Goal: Transaction & Acquisition: Purchase product/service

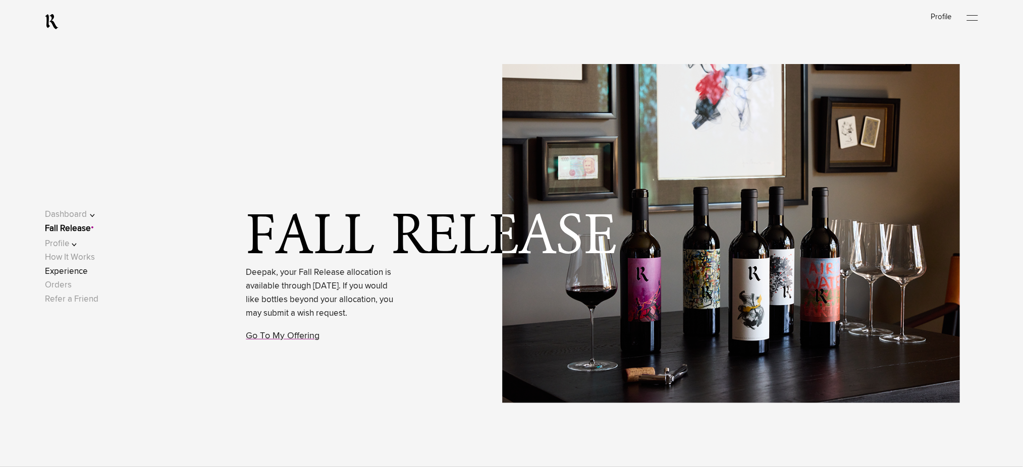
click at [88, 268] on link "Experience" at bounding box center [66, 272] width 43 height 9
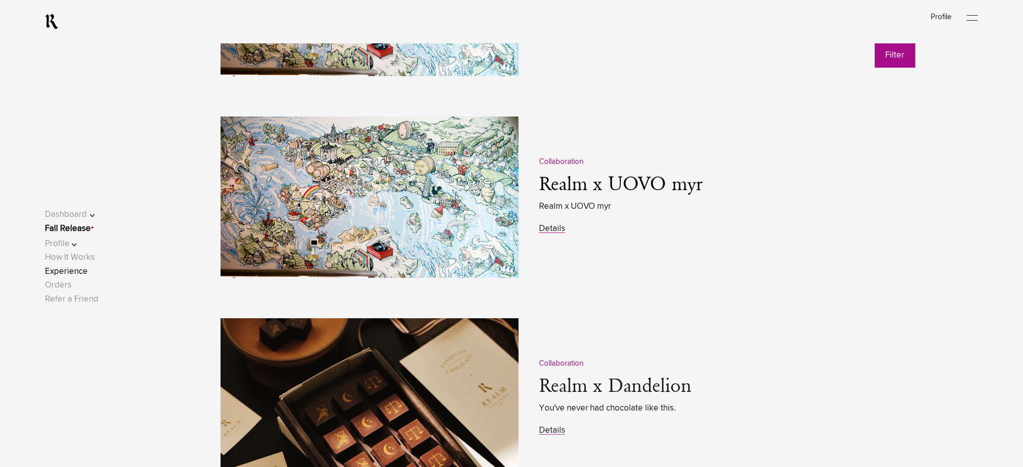
scroll to position [1346, 0]
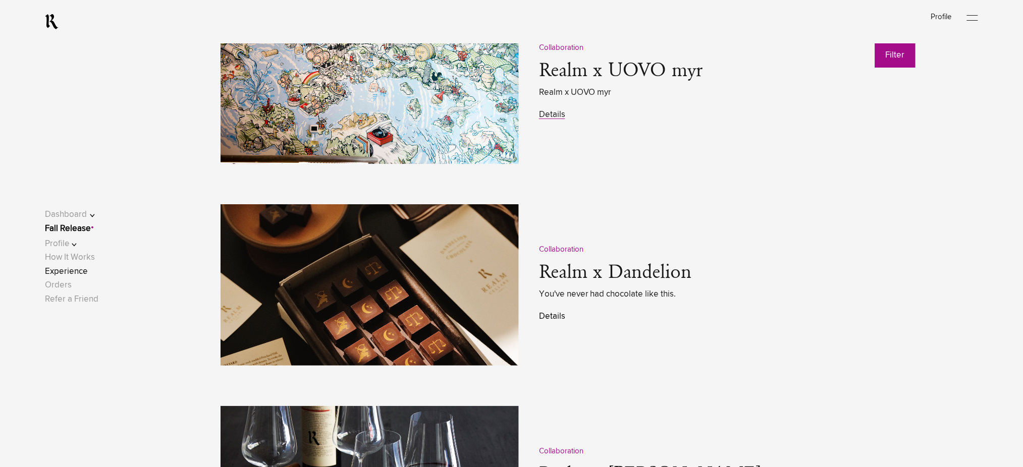
click at [553, 318] on link "Details" at bounding box center [552, 317] width 26 height 9
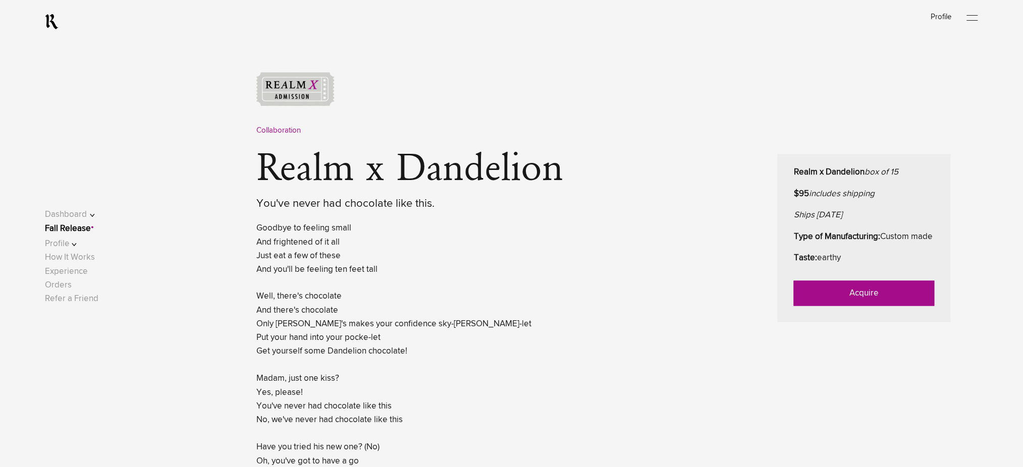
scroll to position [404, 0]
click at [821, 301] on link "Acquire" at bounding box center [864, 292] width 141 height 25
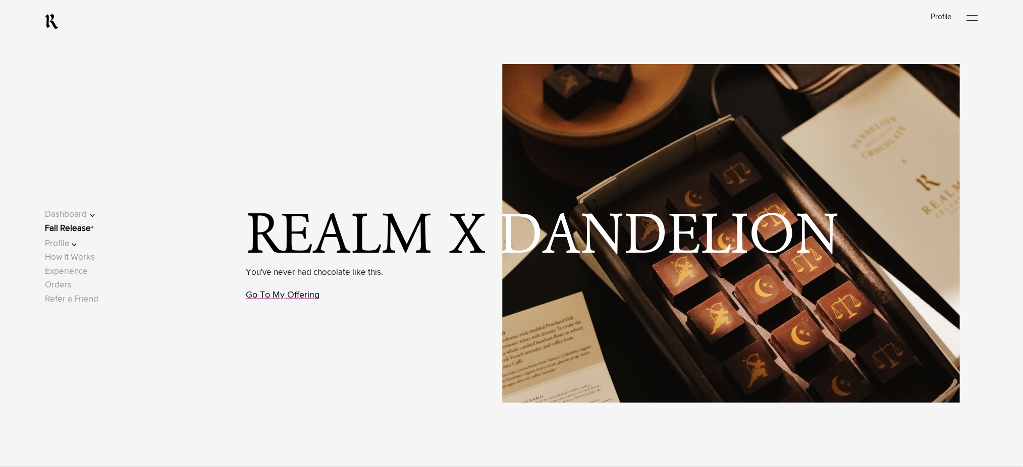
click at [303, 299] on link "Go To My Offering" at bounding box center [283, 295] width 74 height 9
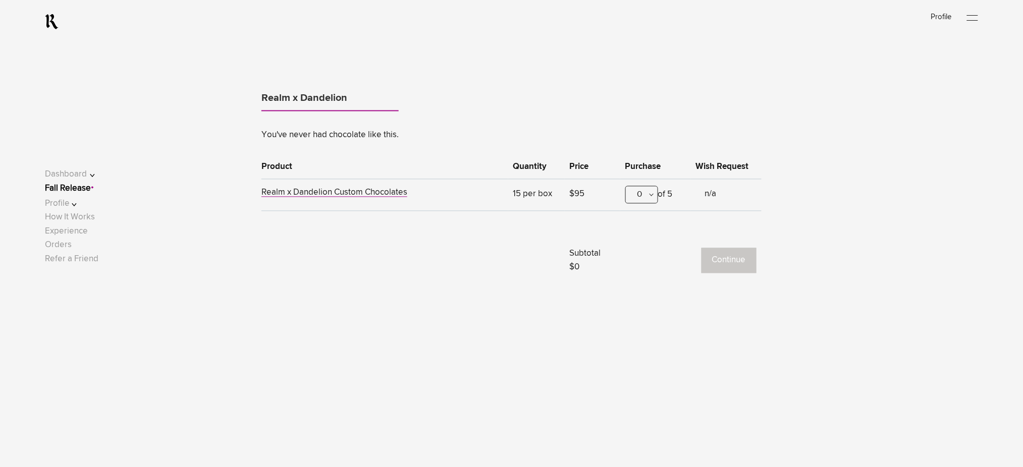
scroll to position [628, 0]
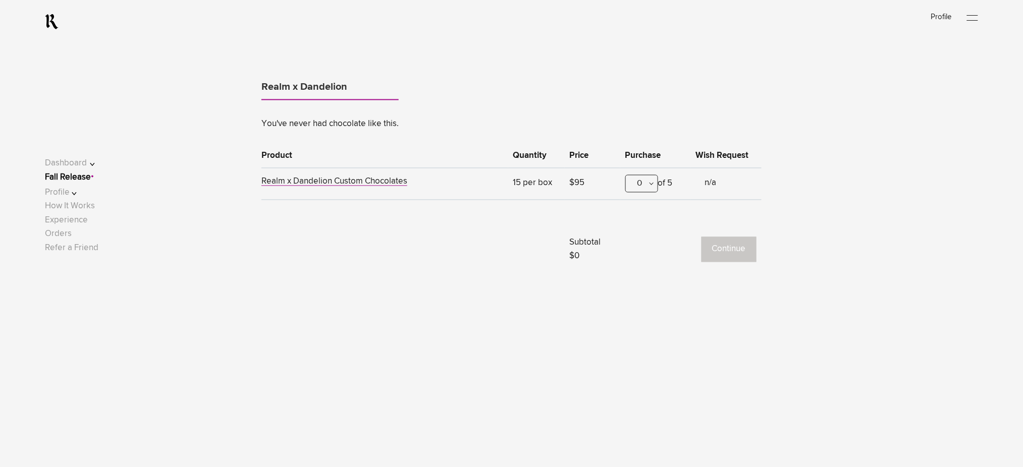
click at [640, 183] on div "0" at bounding box center [642, 184] width 33 height 18
click at [639, 239] on div "1" at bounding box center [642, 233] width 32 height 25
click at [730, 250] on button "Continue" at bounding box center [729, 249] width 55 height 25
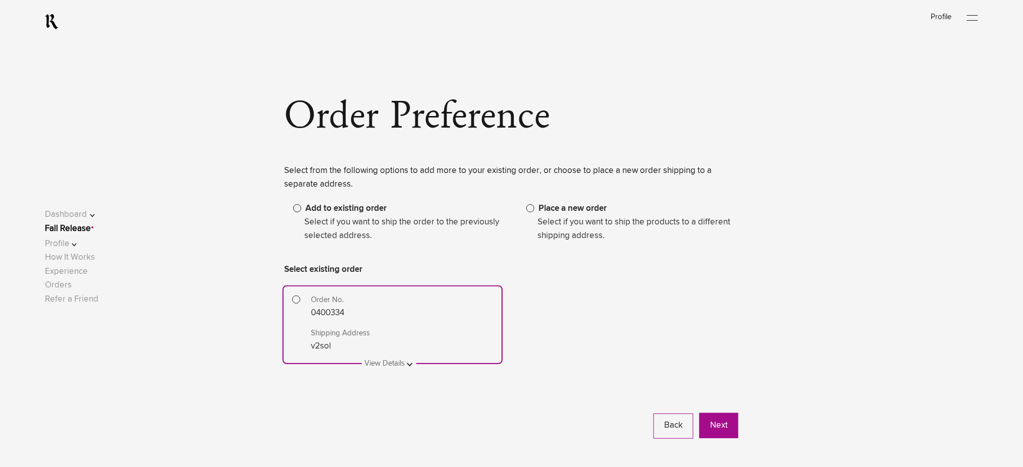
click at [530, 208] on span at bounding box center [531, 208] width 8 height 8
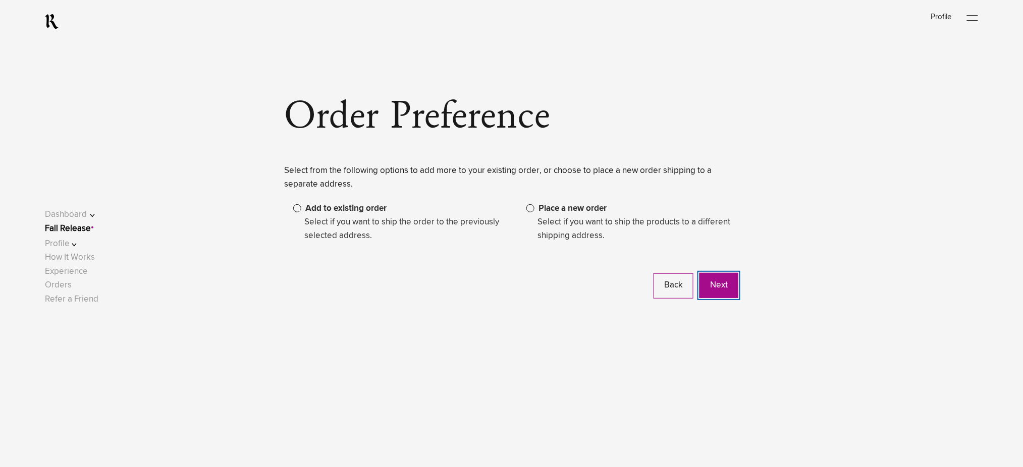
click at [721, 288] on button "Next" at bounding box center [719, 285] width 39 height 25
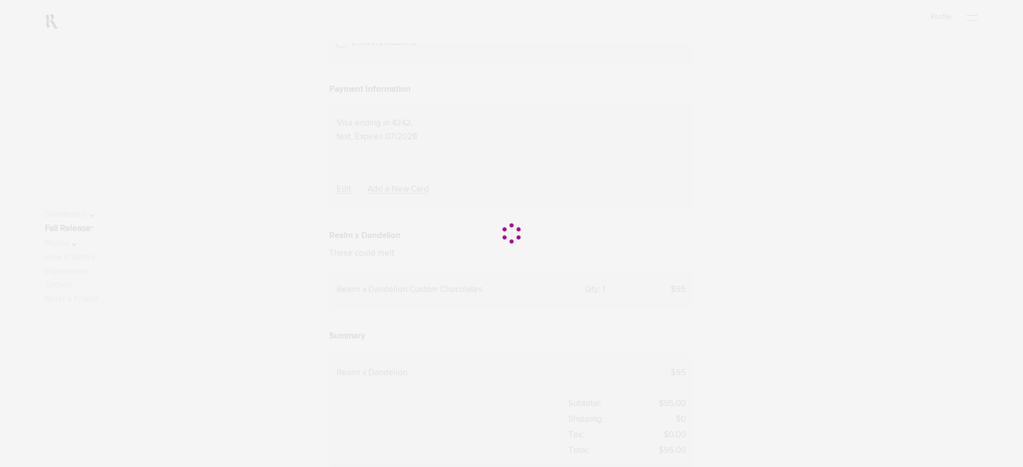
scroll to position [269, 0]
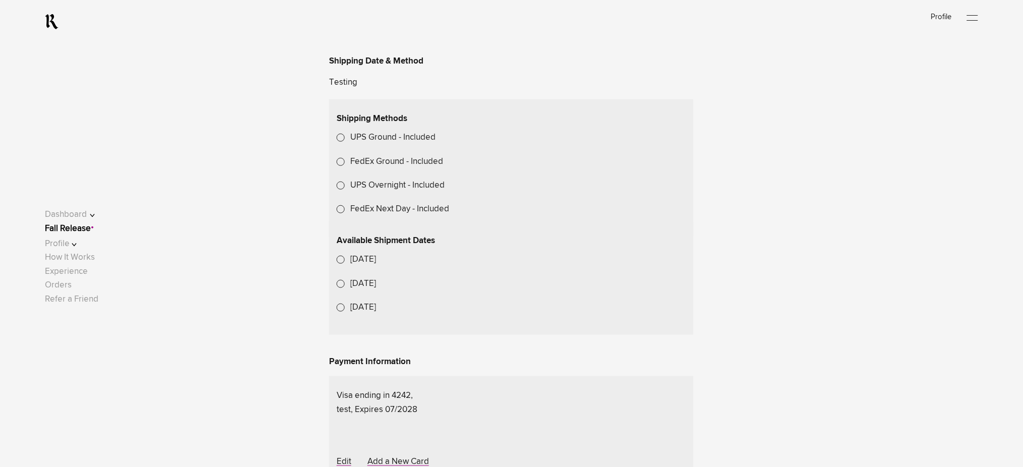
click at [91, 231] on link "Fall Release" at bounding box center [68, 229] width 46 height 9
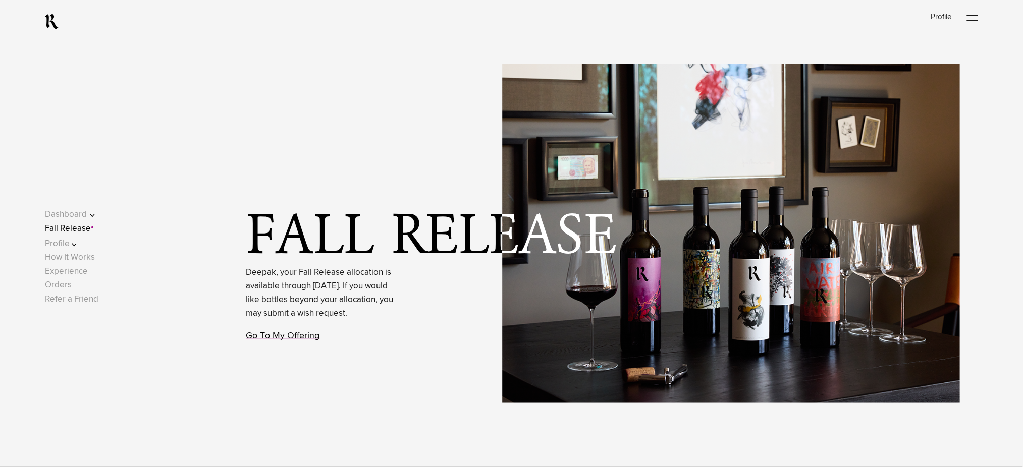
click at [300, 341] on link "Go To My Offering" at bounding box center [283, 336] width 74 height 9
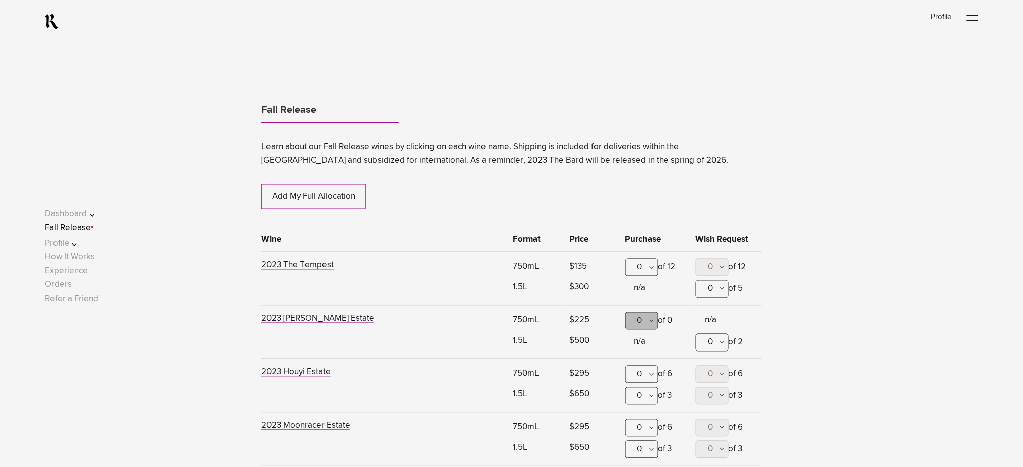
scroll to position [529, 0]
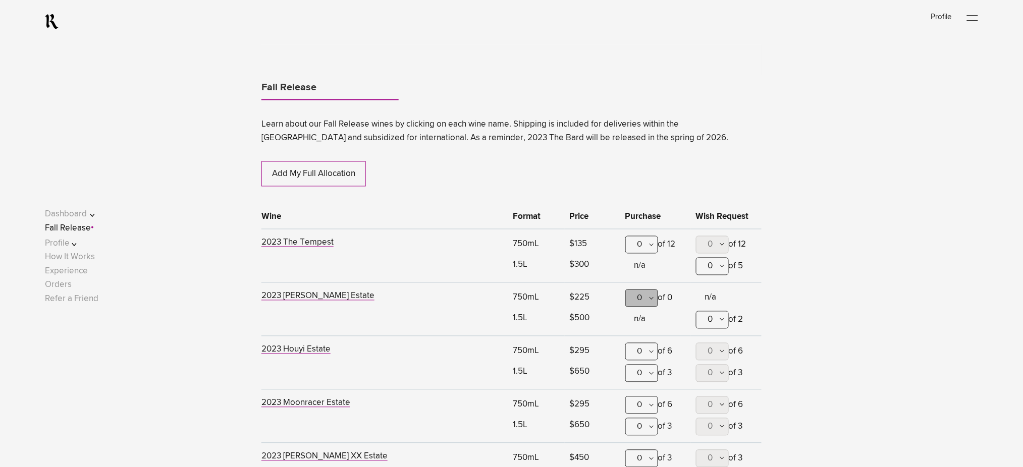
click at [652, 337] on td "0 0 1 2 3 4 5 6 of 6 0 0 1 2 3 of 3" at bounding box center [655, 364] width 71 height 54
click at [78, 275] on link "Experience" at bounding box center [66, 272] width 43 height 9
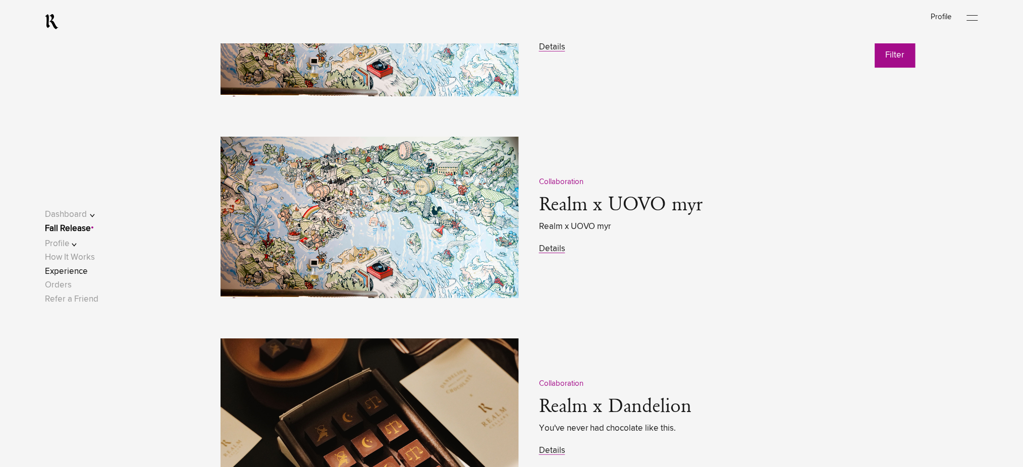
scroll to position [1414, 0]
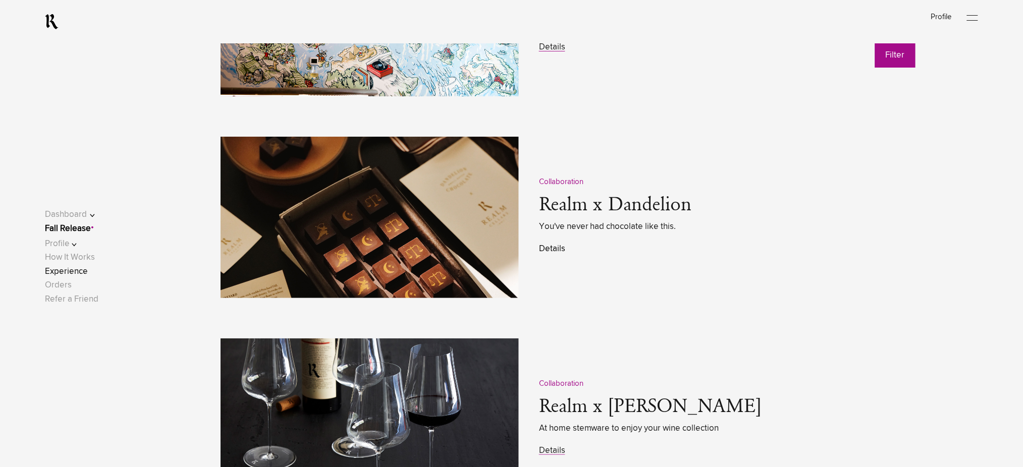
click at [553, 253] on link "Details" at bounding box center [552, 249] width 26 height 9
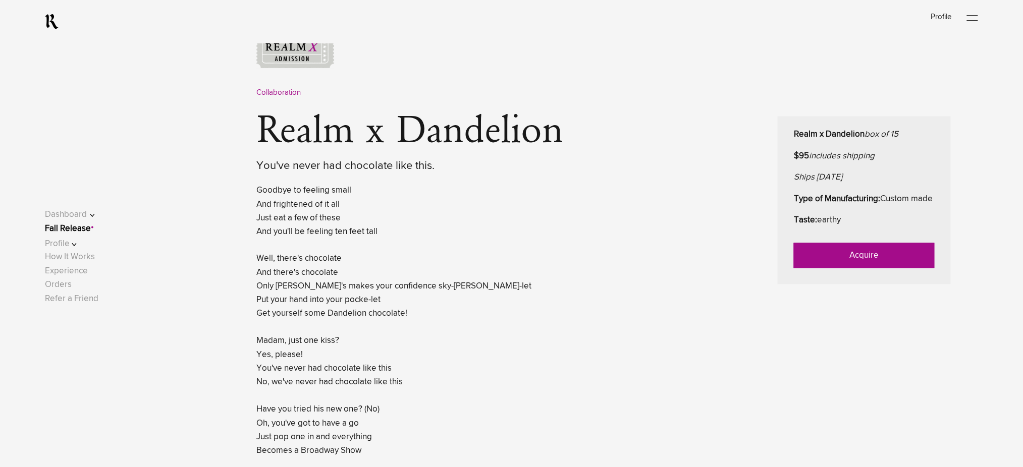
scroll to position [471, 0]
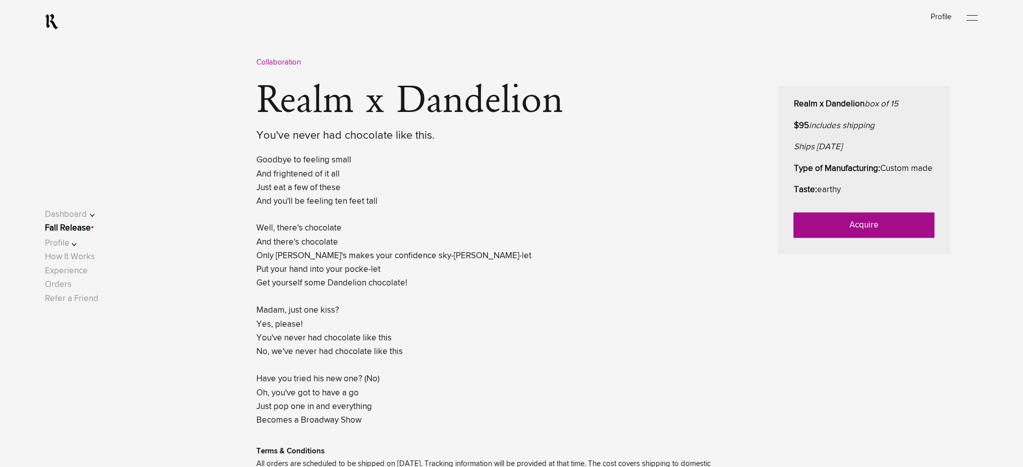
click at [805, 238] on link "Acquire" at bounding box center [864, 225] width 141 height 25
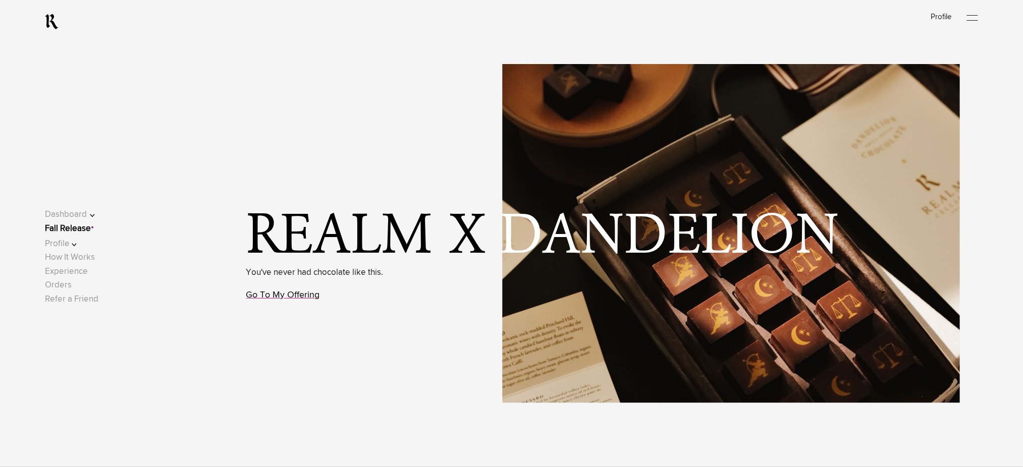
click at [304, 296] on link "Go To My Offering" at bounding box center [283, 295] width 74 height 9
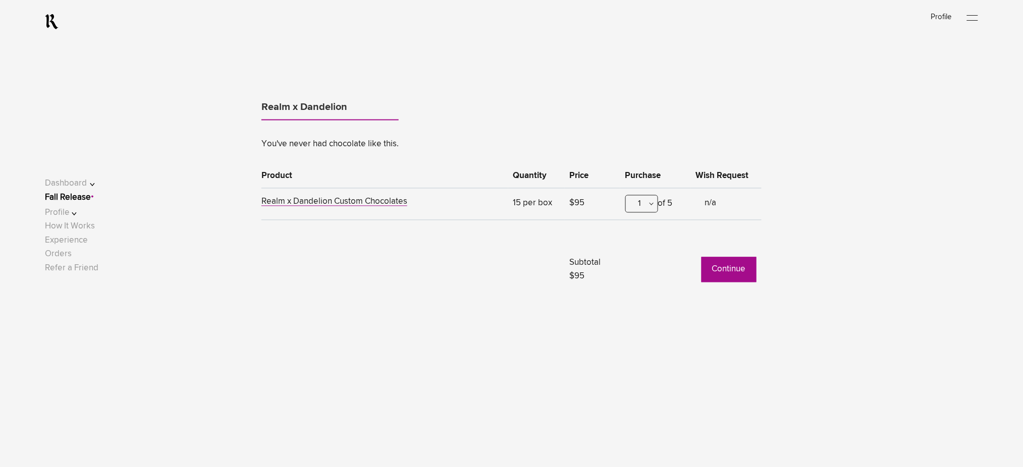
scroll to position [628, 0]
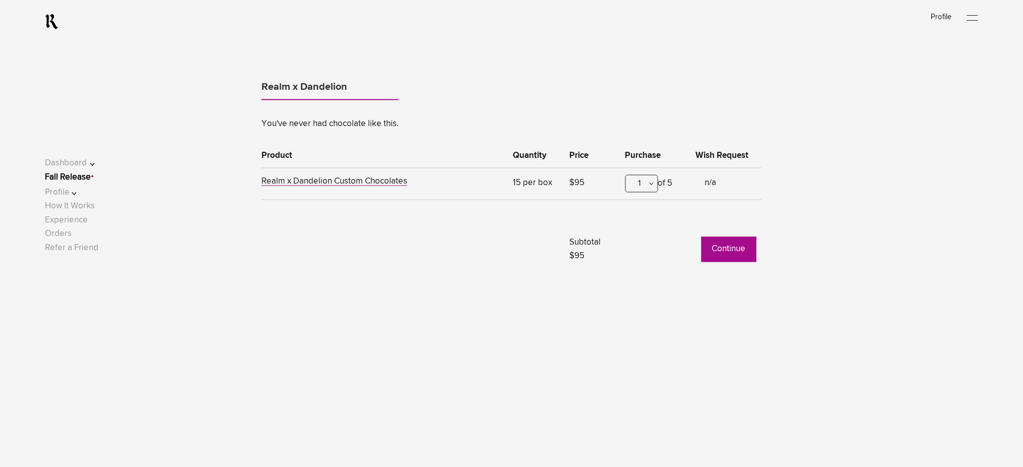
click at [724, 249] on button "Continue" at bounding box center [729, 249] width 55 height 25
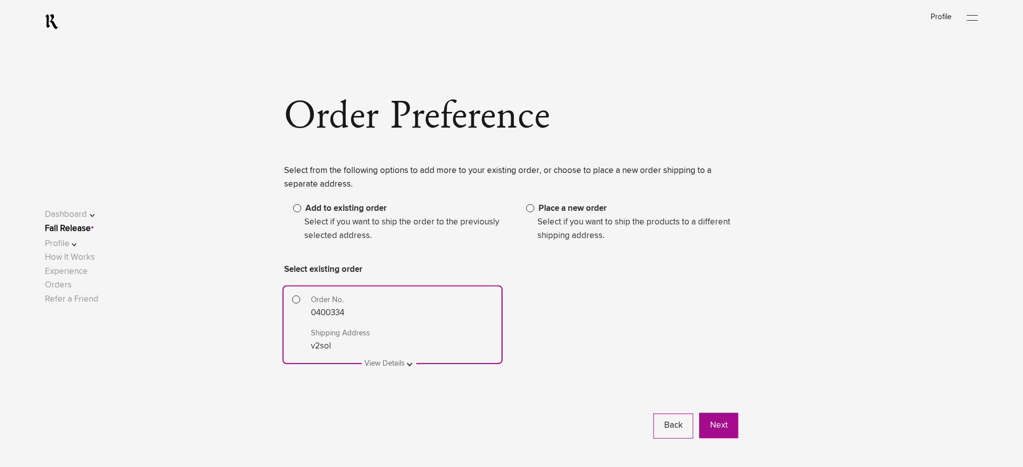
click at [557, 205] on span "Place a new order" at bounding box center [573, 208] width 68 height 9
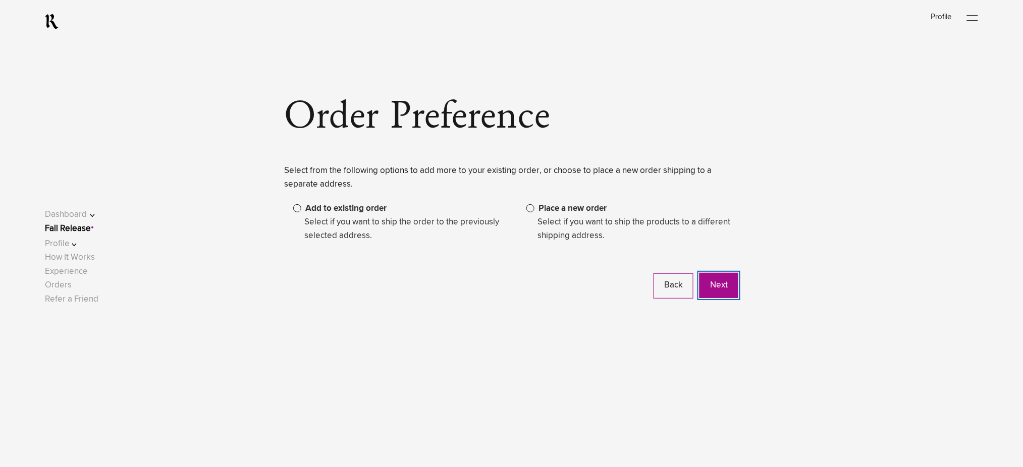
click at [722, 282] on button "Next" at bounding box center [719, 285] width 39 height 25
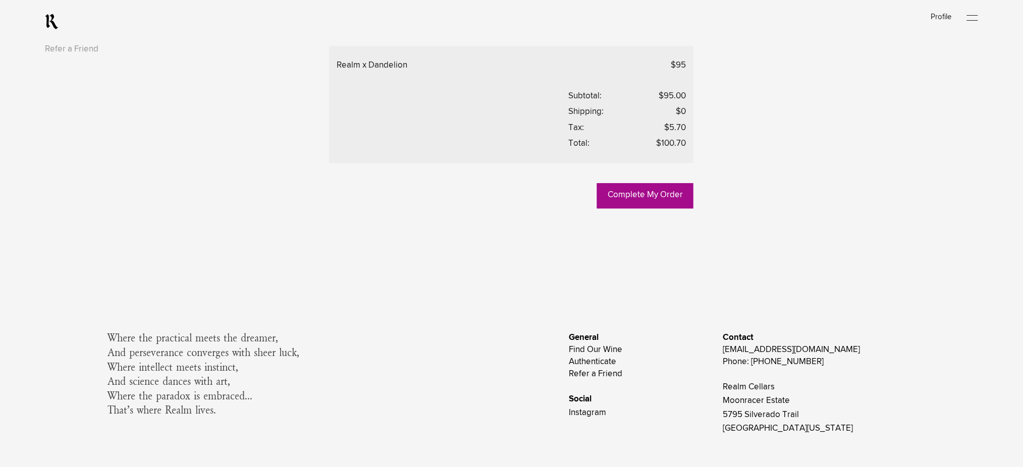
scroll to position [817, 0]
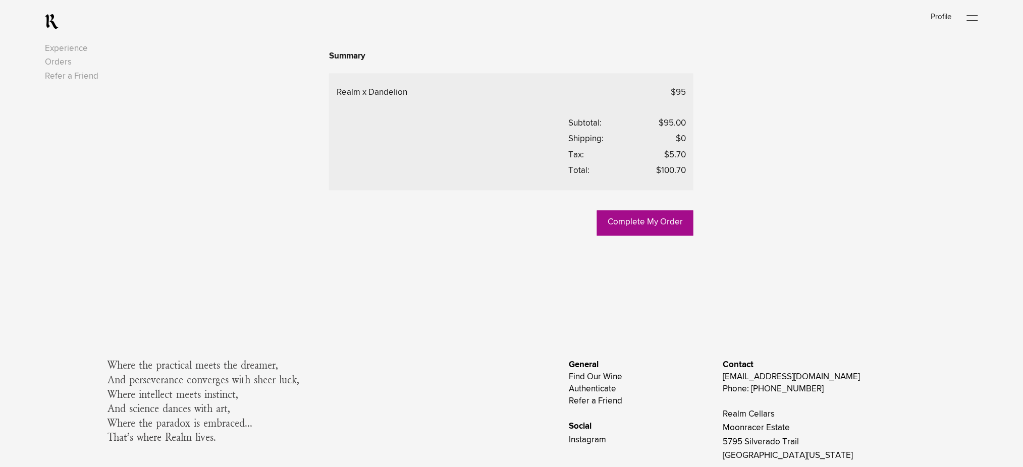
scroll to position [817, 0]
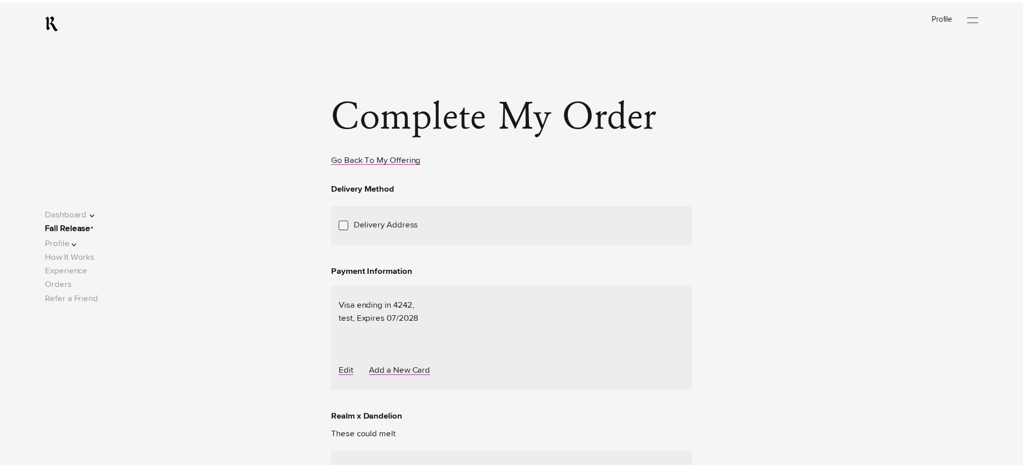
scroll to position [764, 0]
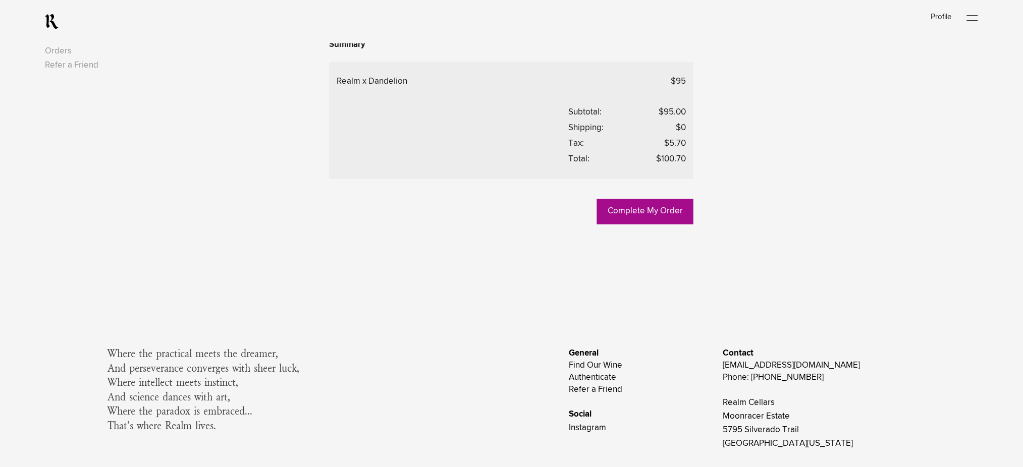
scroll to position [480, 0]
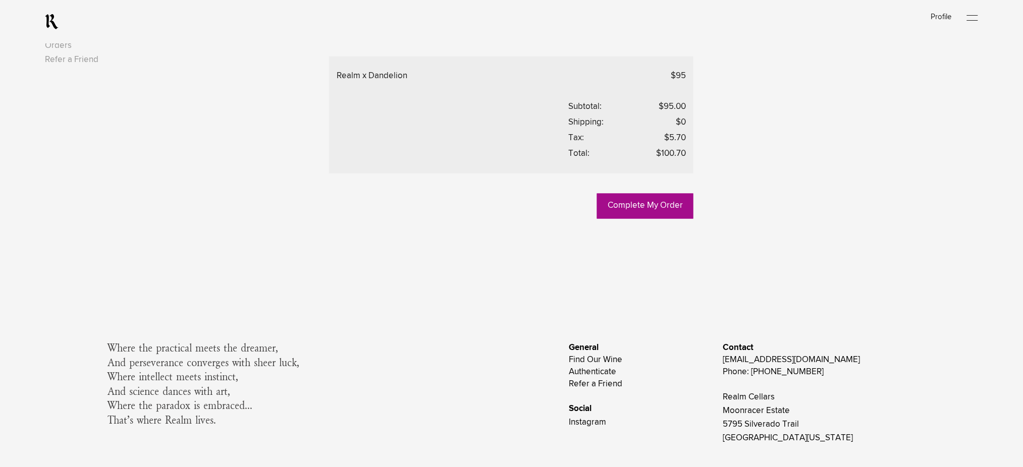
drag, startPoint x: 75, startPoint y: 245, endPoint x: 94, endPoint y: 233, distance: 23.4
click at [75, 36] on link "Experience" at bounding box center [66, 32] width 43 height 9
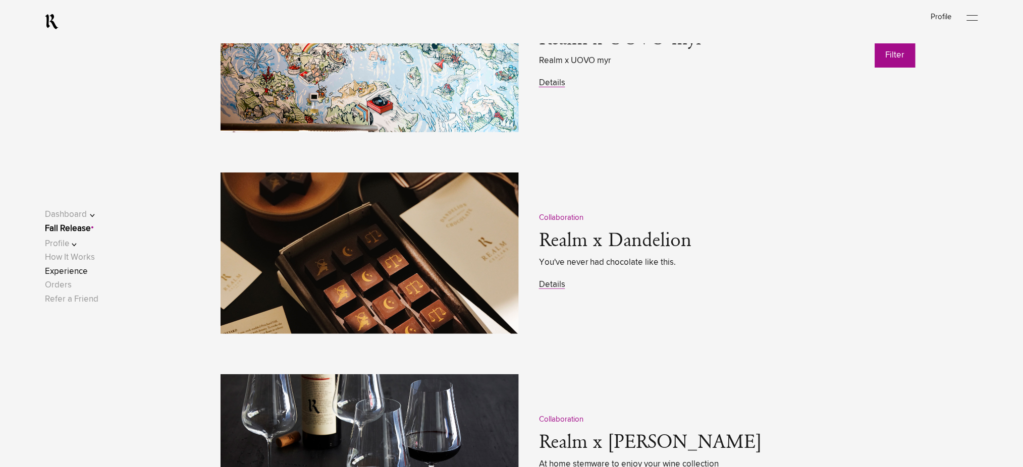
scroll to position [1481, 0]
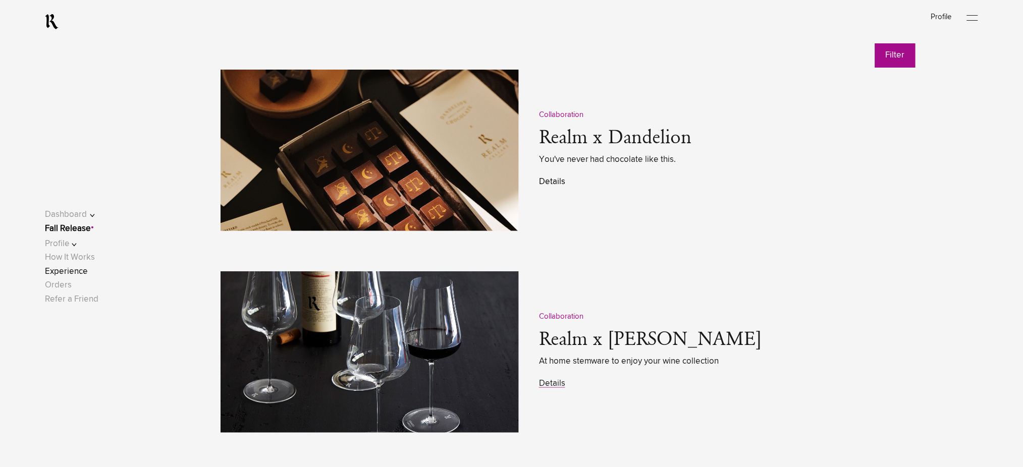
click at [556, 183] on link "Details" at bounding box center [552, 182] width 26 height 9
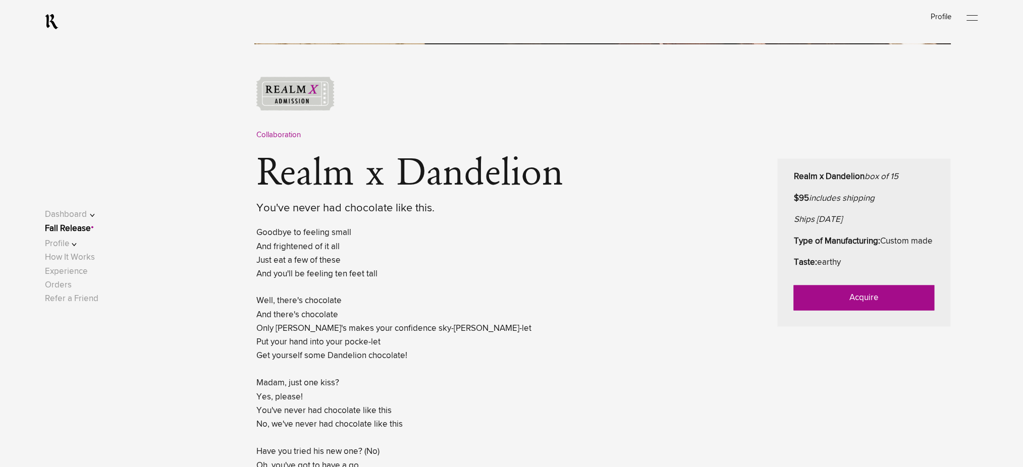
scroll to position [404, 0]
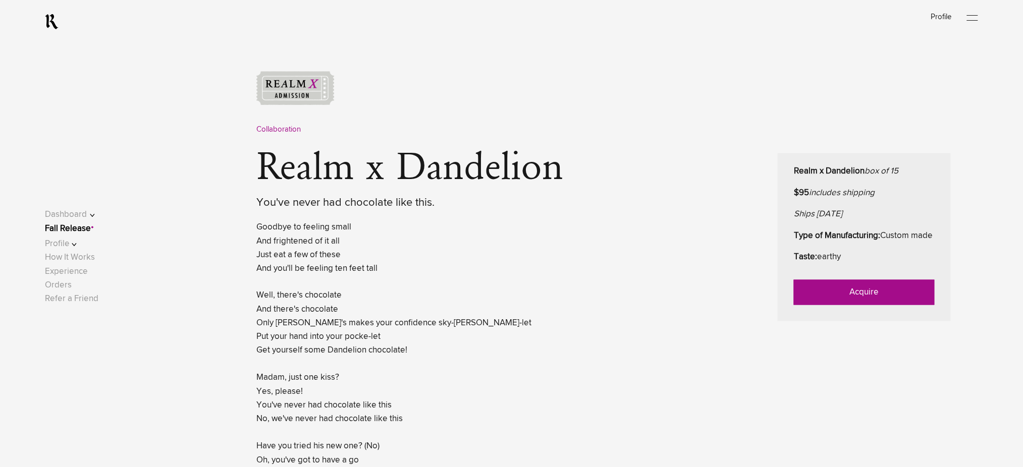
click at [853, 305] on link "Acquire" at bounding box center [864, 292] width 141 height 25
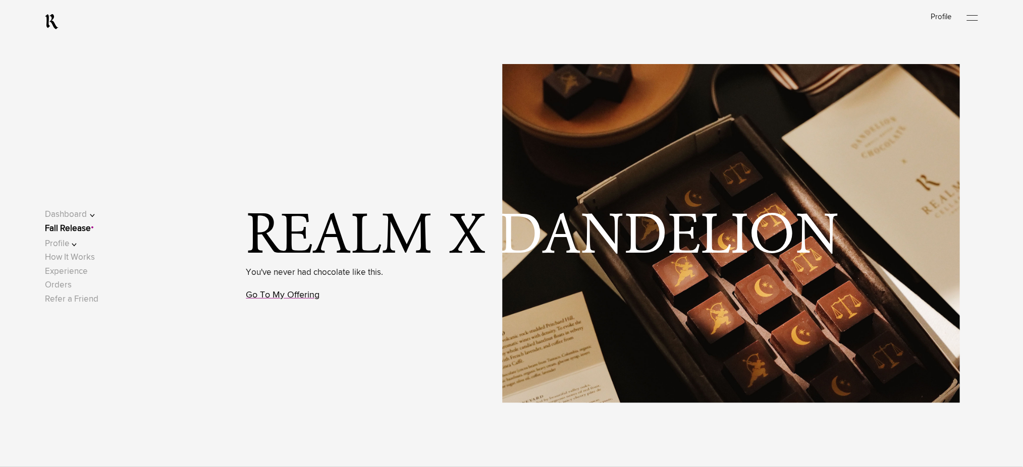
click at [299, 292] on link "Go To My Offering" at bounding box center [283, 295] width 74 height 9
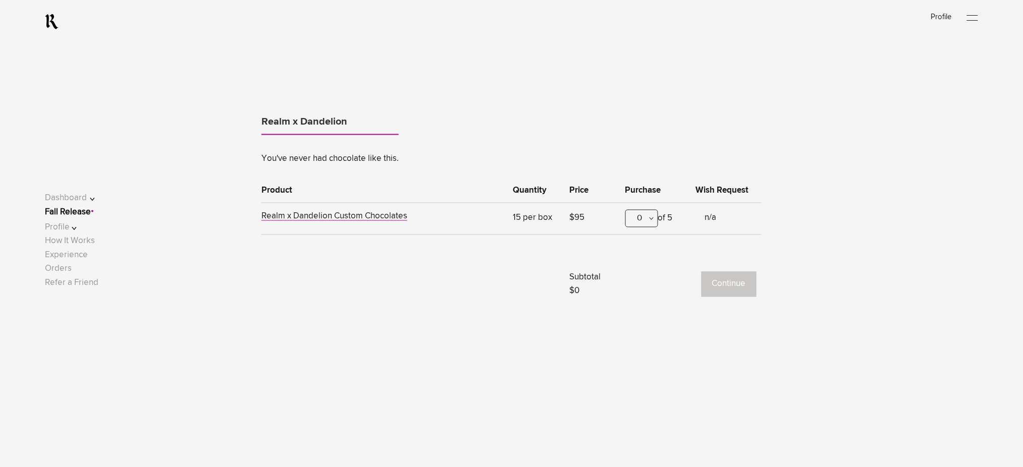
scroll to position [628, 0]
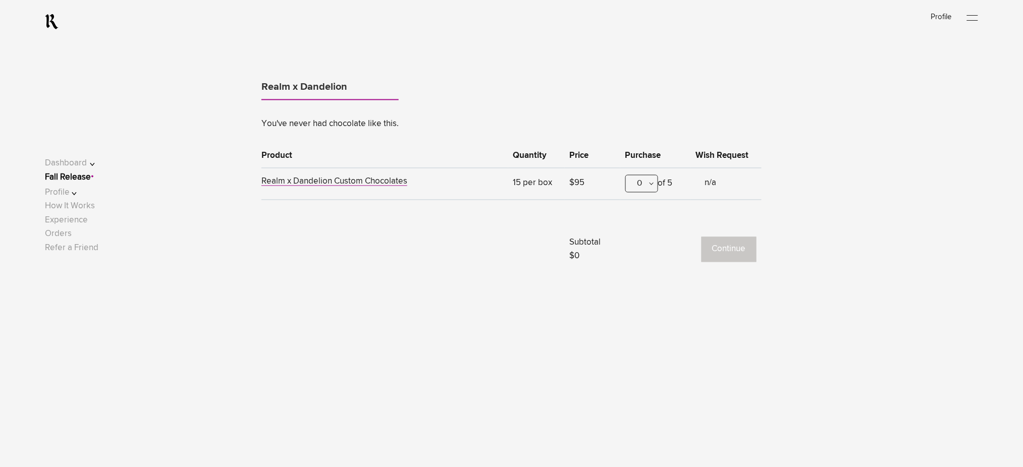
drag, startPoint x: 645, startPoint y: 188, endPoint x: 649, endPoint y: 222, distance: 34.5
click at [645, 188] on div "0" at bounding box center [642, 184] width 33 height 18
click at [645, 238] on div "1" at bounding box center [642, 233] width 32 height 25
click at [742, 254] on button "Continue" at bounding box center [729, 249] width 55 height 25
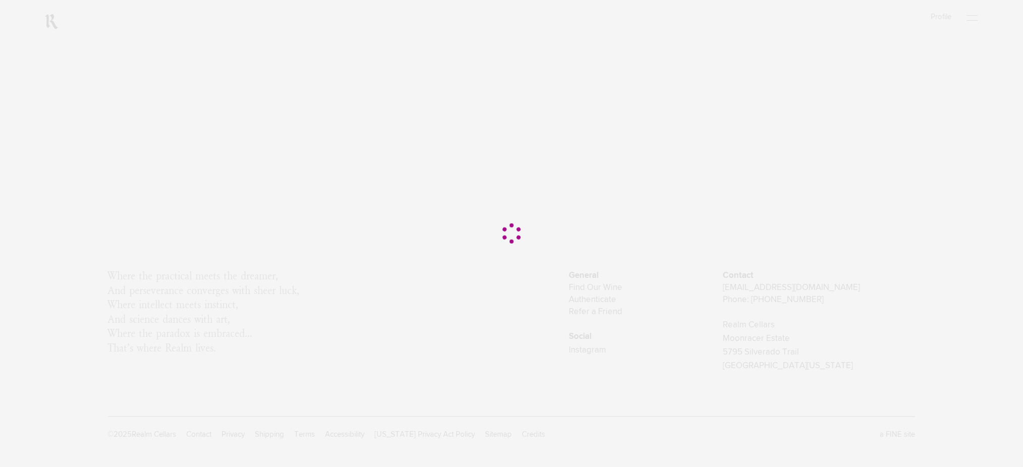
scroll to position [0, 0]
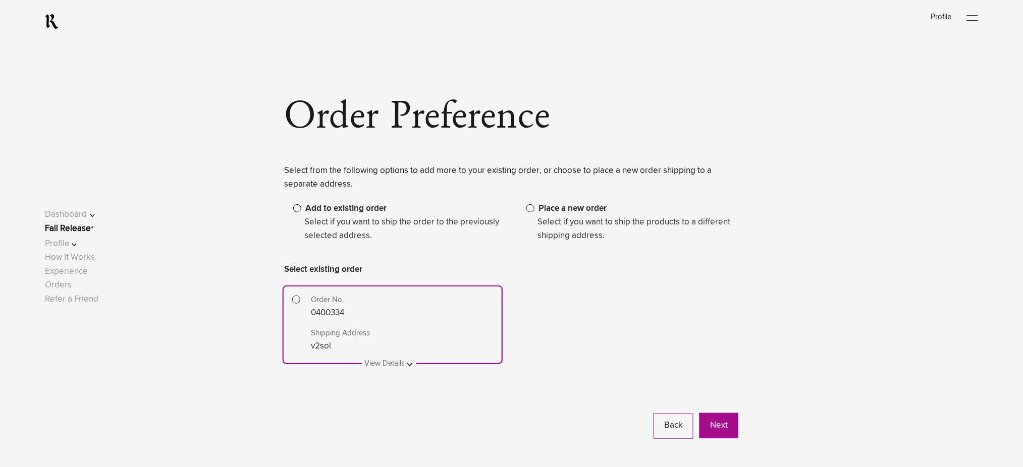
click at [532, 209] on span at bounding box center [531, 208] width 8 height 8
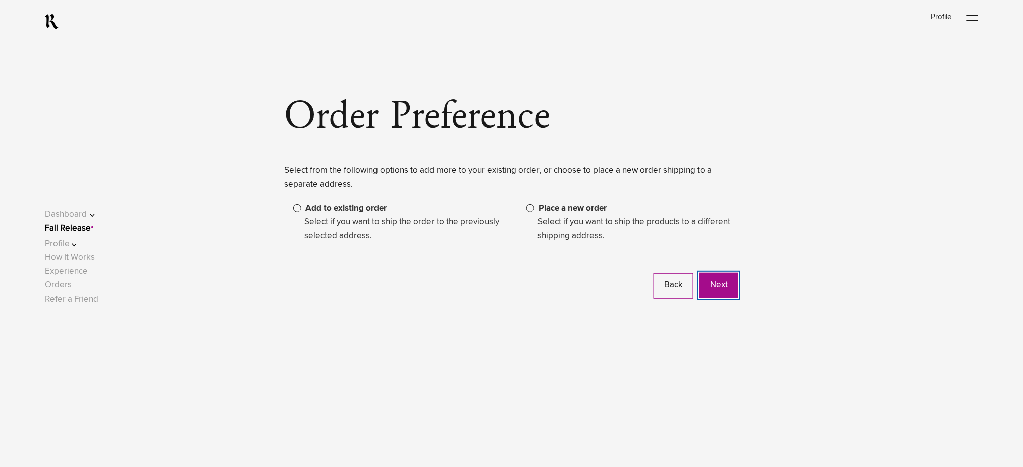
click at [720, 290] on button "Next" at bounding box center [719, 285] width 39 height 25
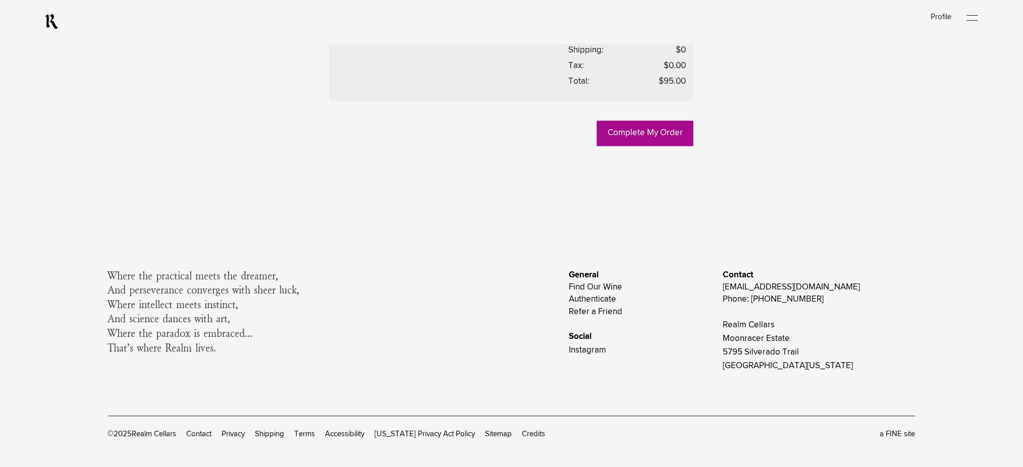
scroll to position [538, 0]
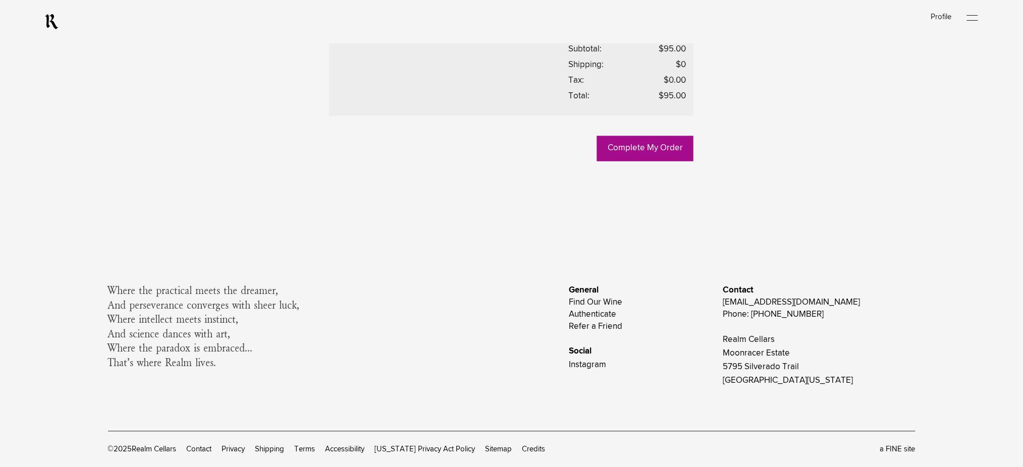
scroll to position [538, 0]
click at [642, 161] on link "Complete My Order" at bounding box center [645, 148] width 96 height 25
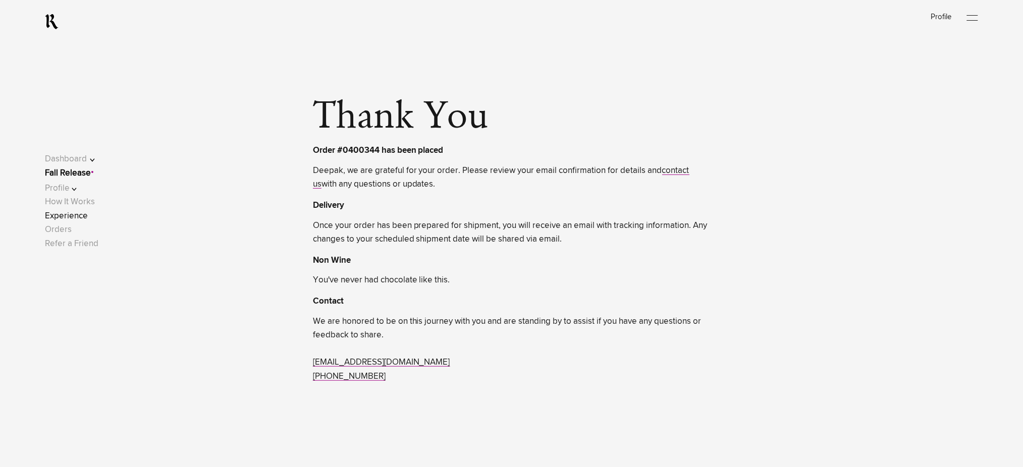
click at [80, 216] on link "Experience" at bounding box center [66, 216] width 43 height 9
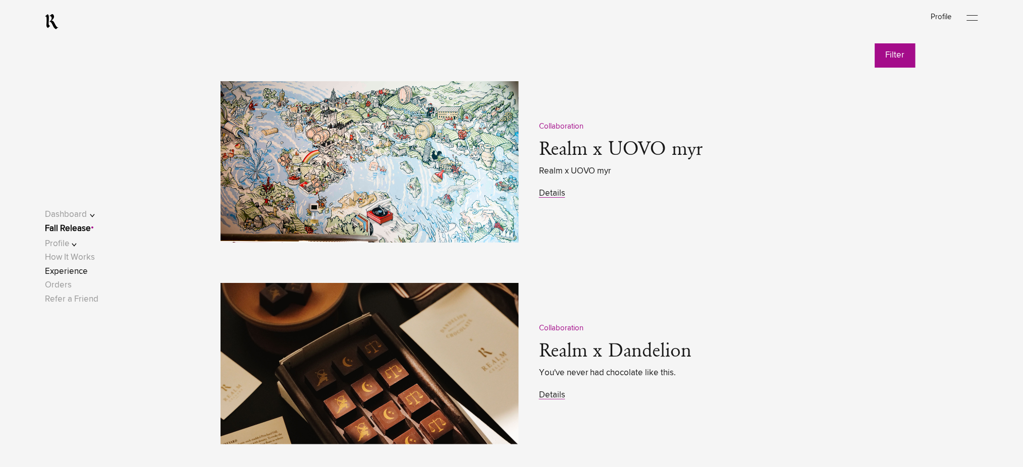
scroll to position [1346, 0]
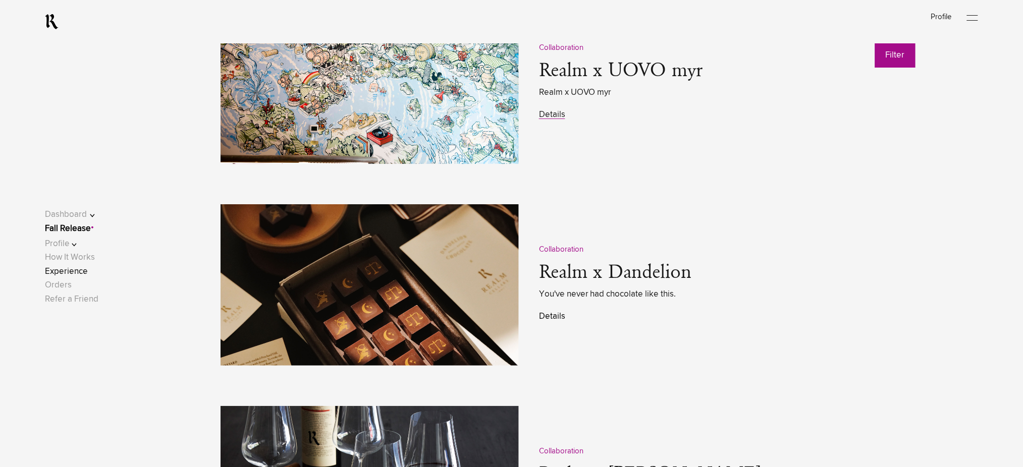
click at [555, 319] on link "Details" at bounding box center [552, 317] width 26 height 9
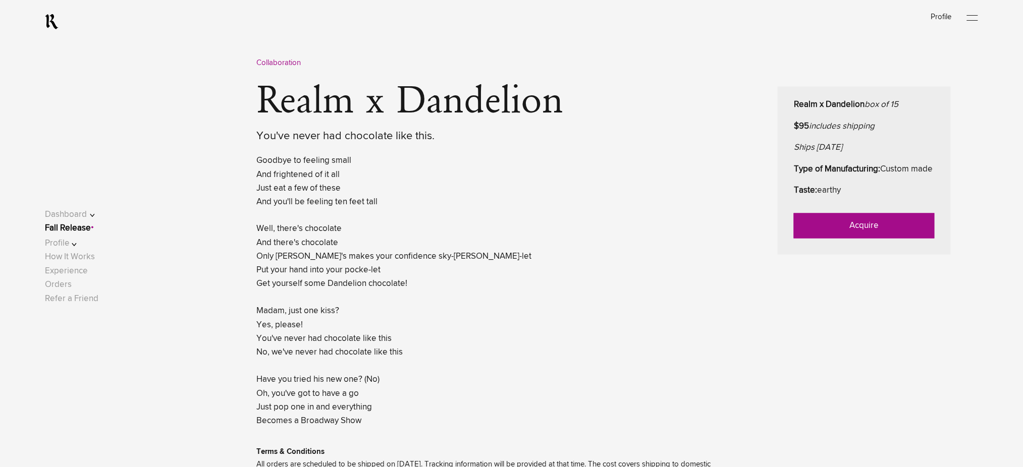
scroll to position [471, 0]
click at [808, 238] on link "Acquire" at bounding box center [864, 225] width 141 height 25
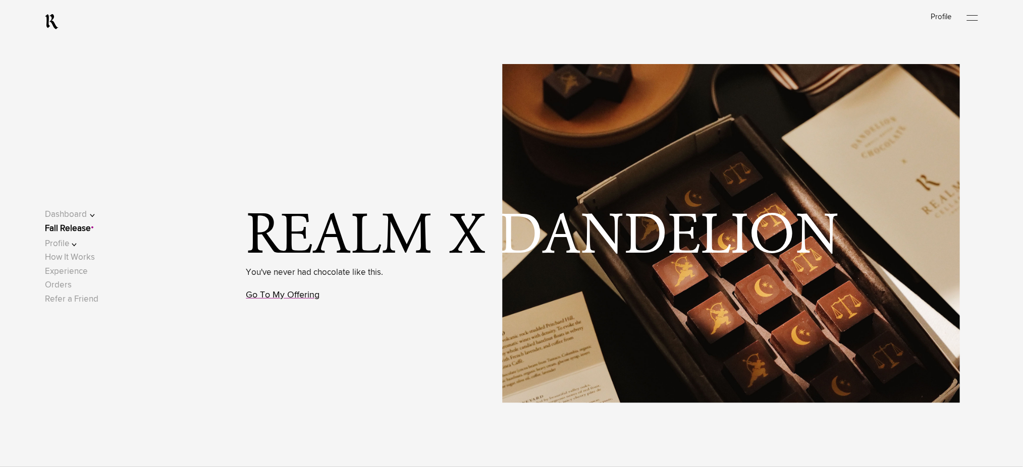
click at [285, 300] on link "Go To My Offering" at bounding box center [283, 295] width 74 height 9
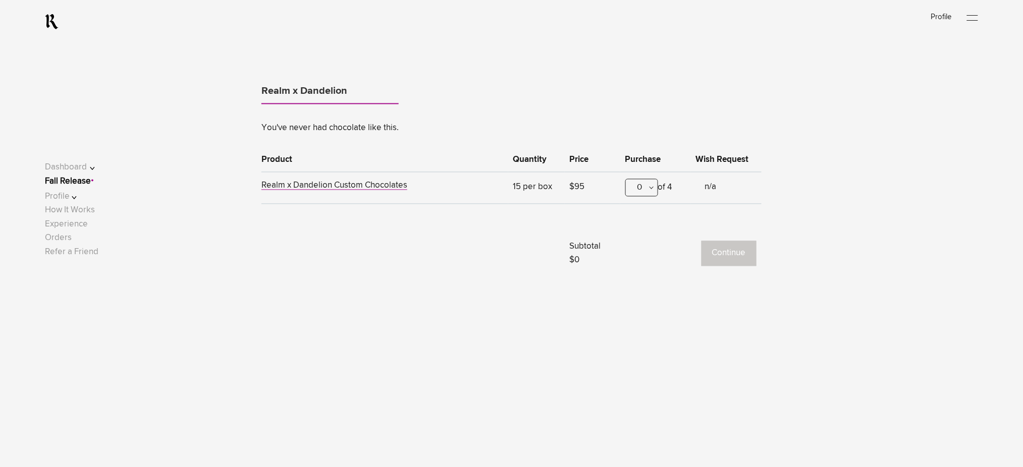
scroll to position [628, 0]
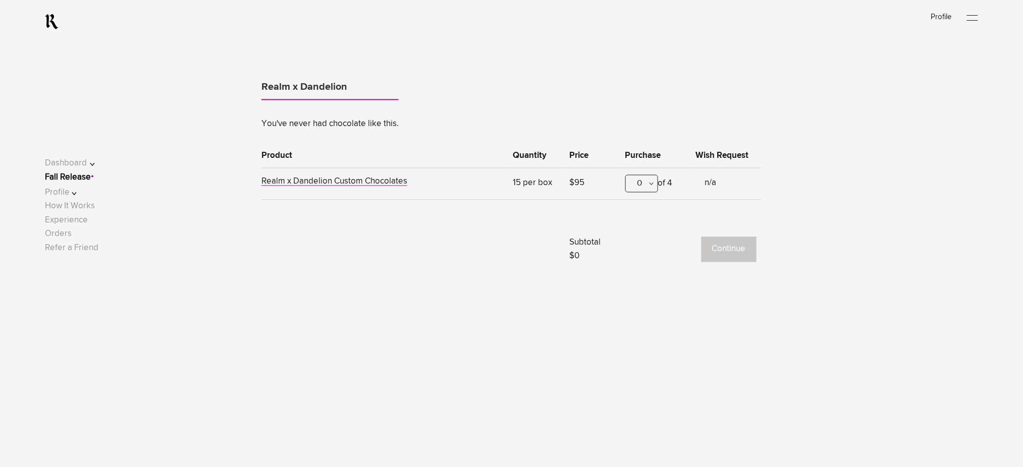
click at [636, 189] on div "0" at bounding box center [642, 184] width 33 height 18
click at [634, 230] on div "1" at bounding box center [642, 233] width 32 height 25
click at [714, 246] on button "Continue" at bounding box center [729, 249] width 55 height 25
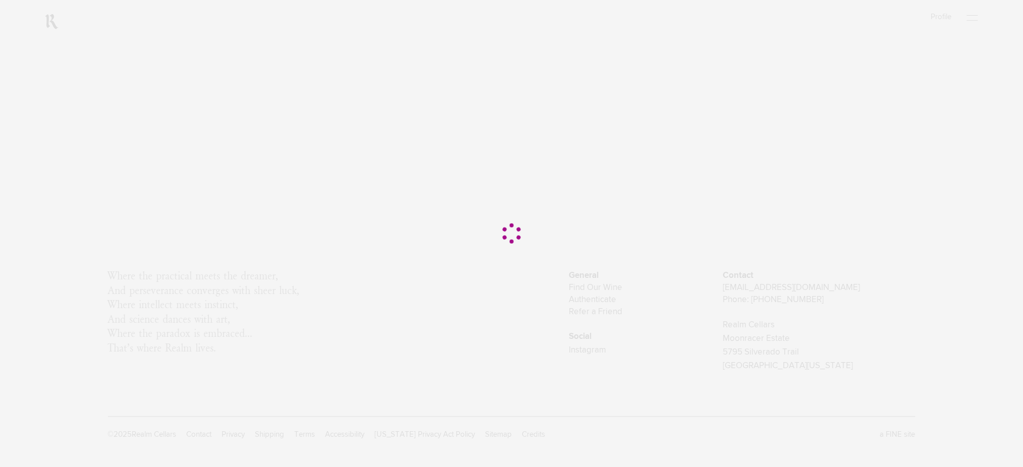
scroll to position [0, 0]
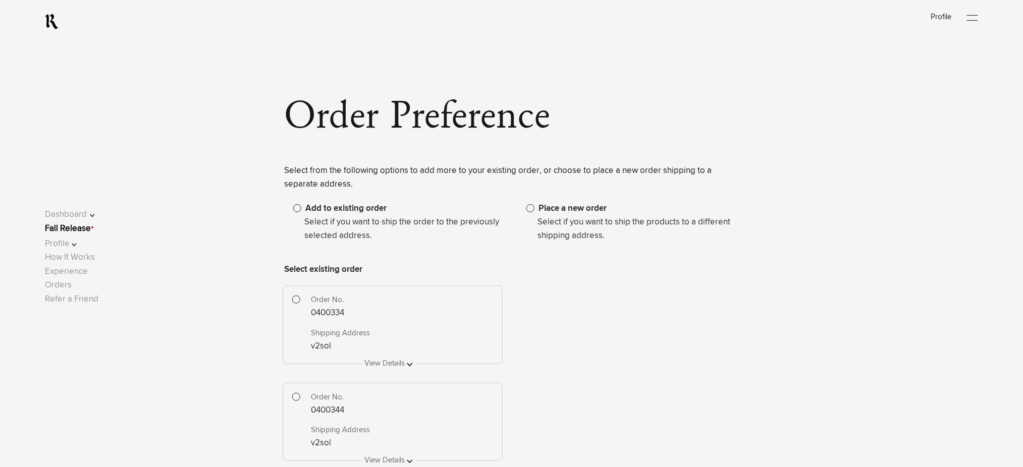
click at [534, 207] on span at bounding box center [531, 208] width 8 height 8
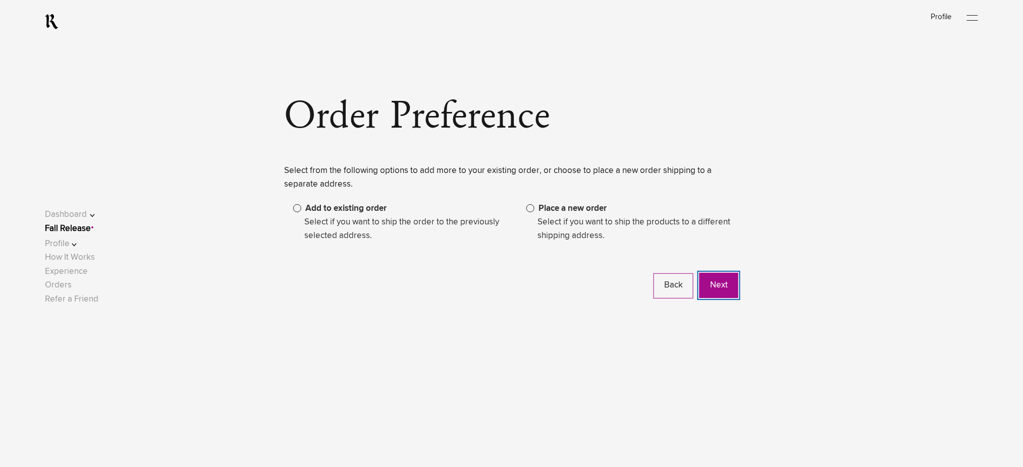
click at [719, 291] on button "Next" at bounding box center [719, 285] width 39 height 25
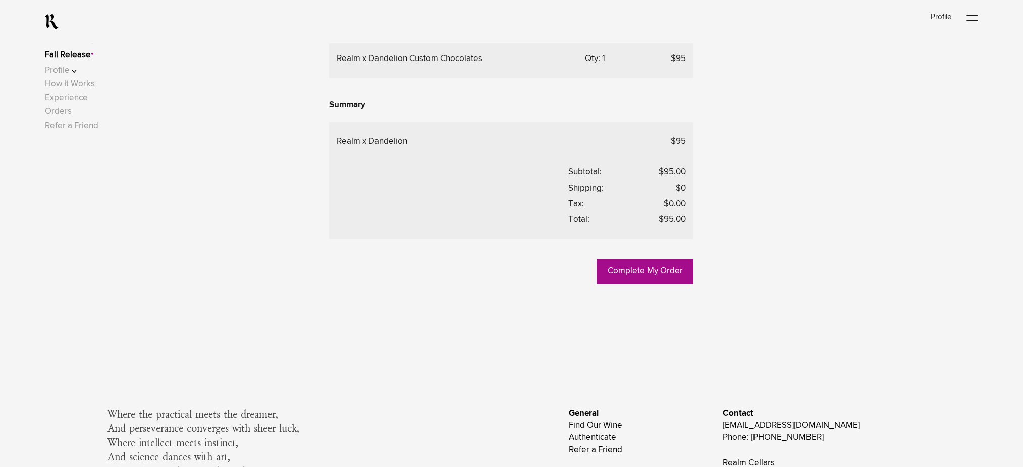
scroll to position [404, 0]
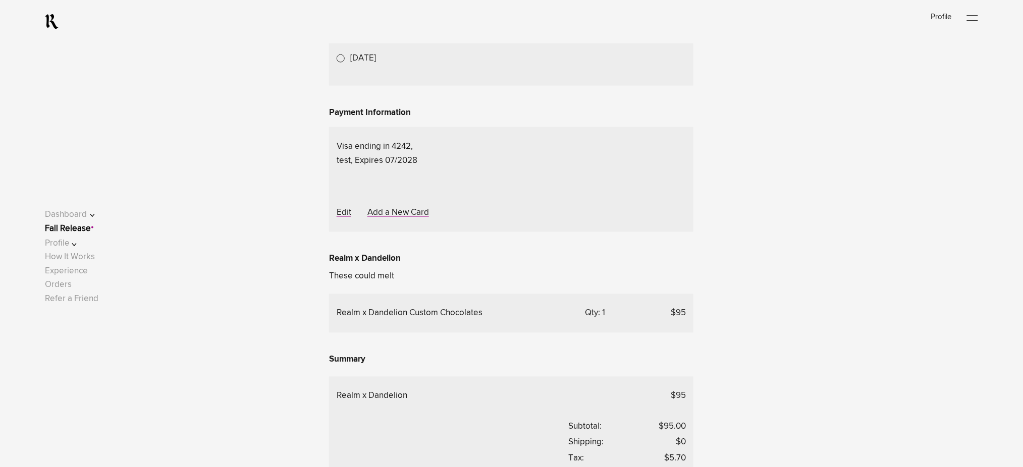
scroll to position [421, 0]
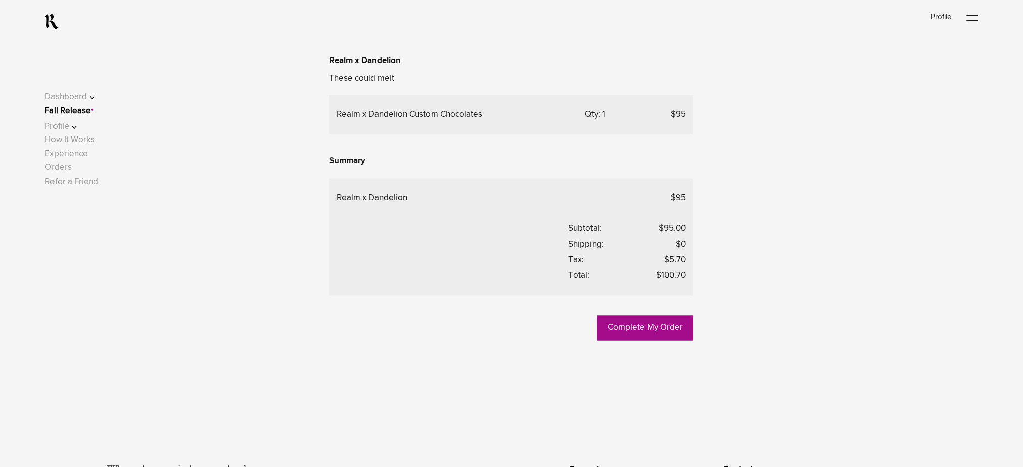
scroll to position [484, 0]
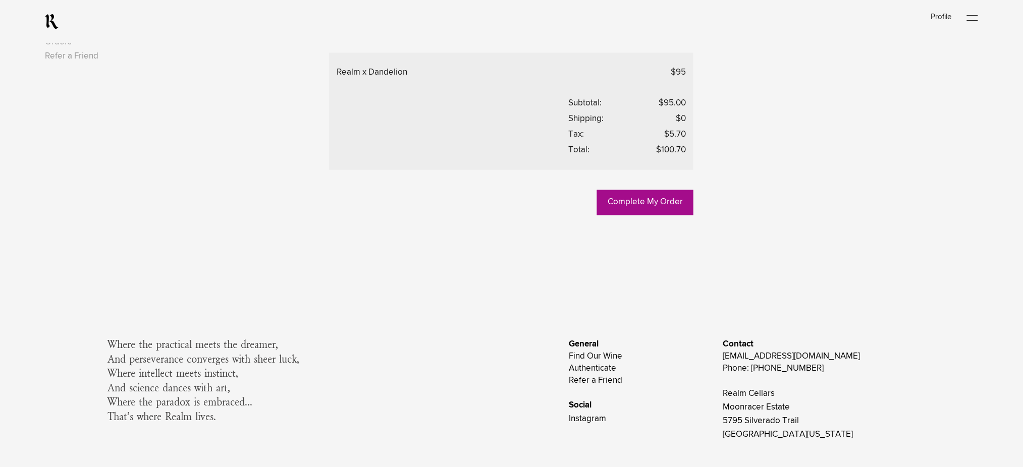
click at [77, 33] on link "Experience" at bounding box center [66, 28] width 43 height 9
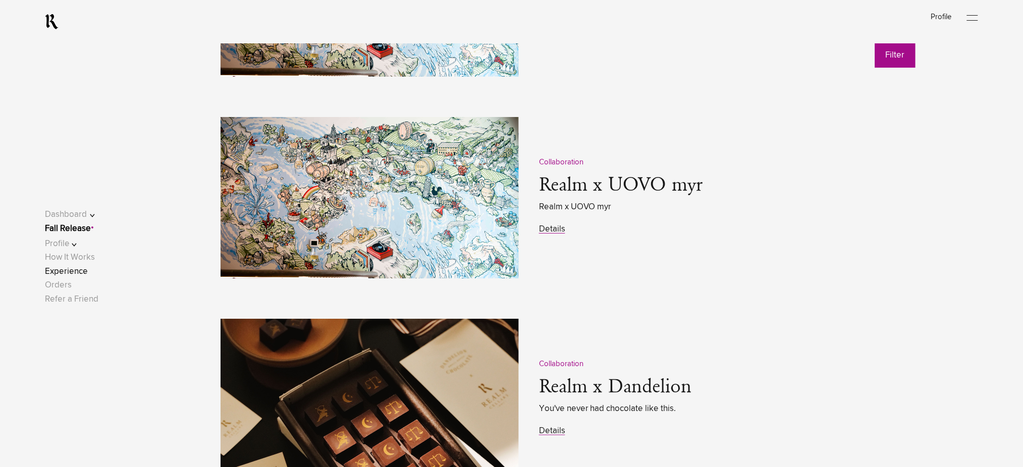
scroll to position [1414, 0]
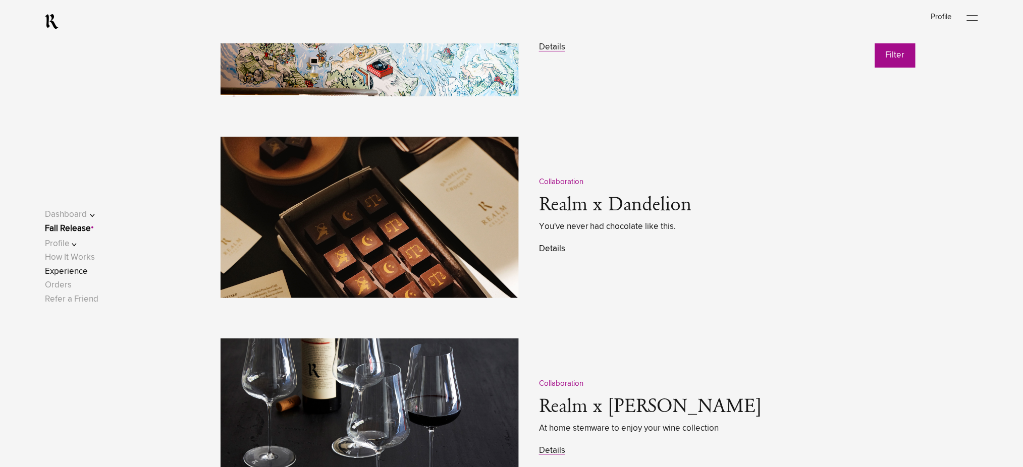
click at [556, 247] on link "Details" at bounding box center [552, 249] width 26 height 9
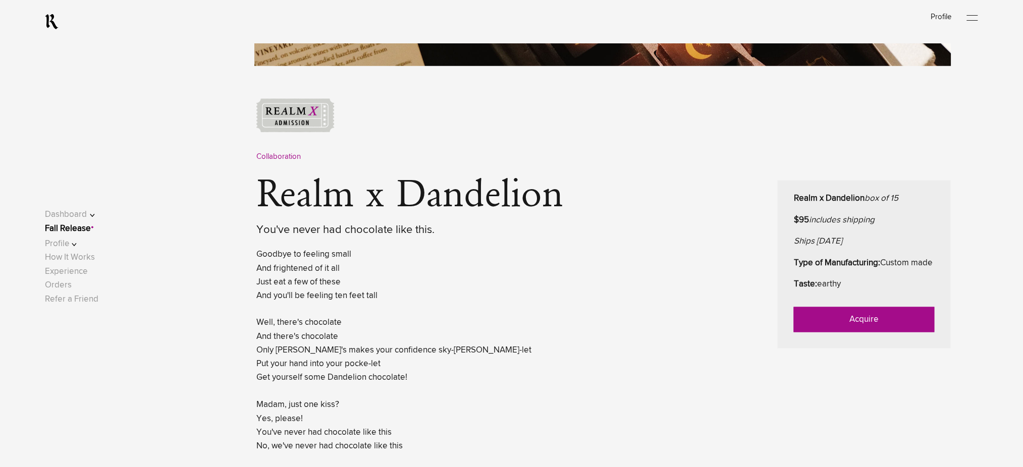
scroll to position [404, 0]
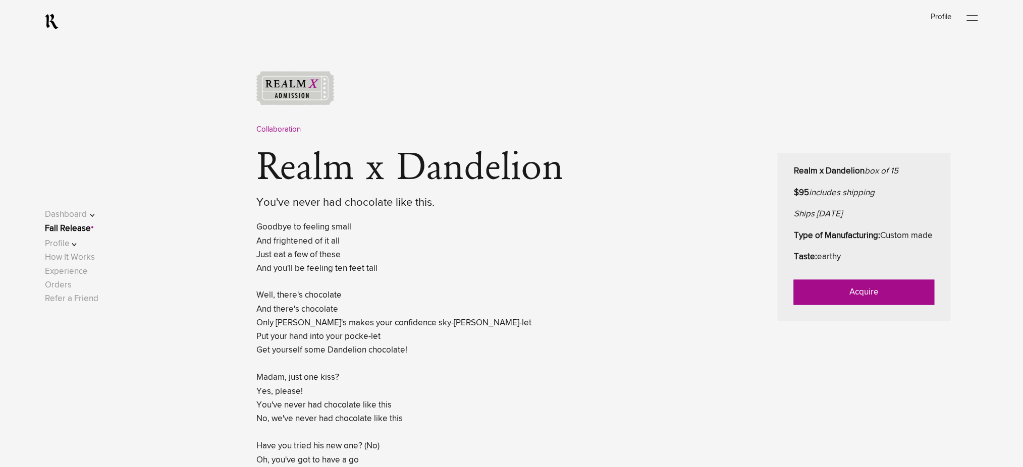
click at [835, 303] on link "Acquire" at bounding box center [864, 292] width 141 height 25
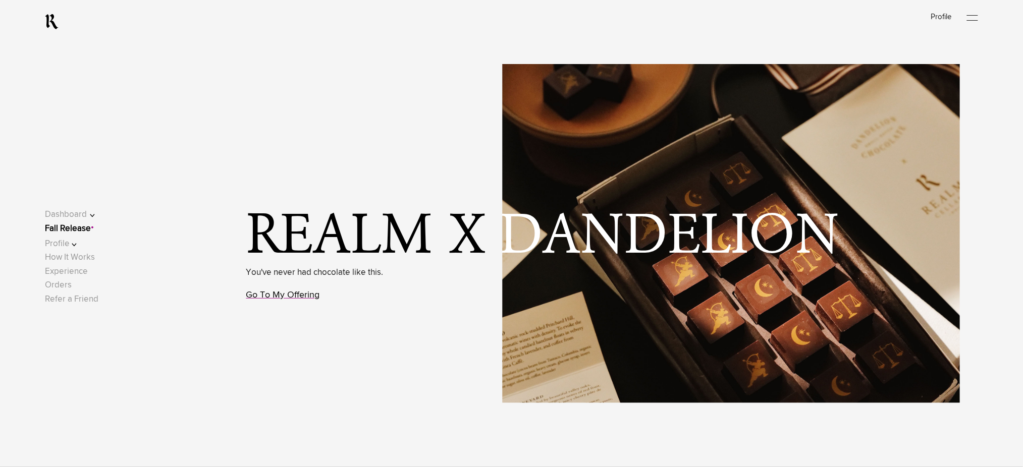
click at [299, 296] on link "Go To My Offering" at bounding box center [283, 295] width 74 height 9
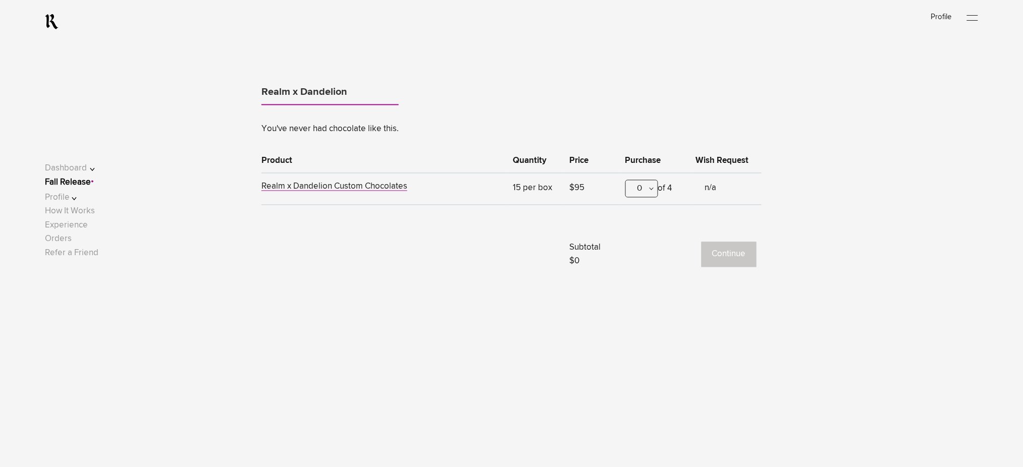
scroll to position [628, 0]
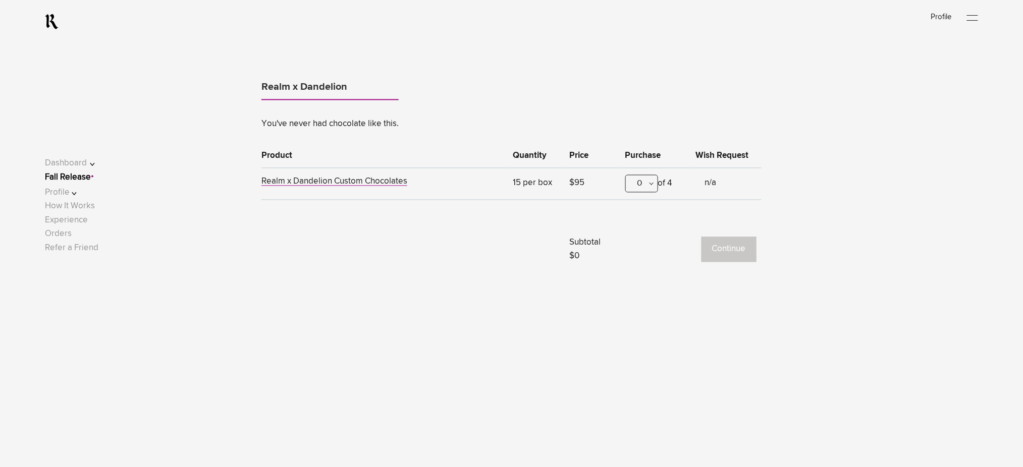
click at [633, 183] on div "0" at bounding box center [642, 184] width 33 height 18
click at [639, 233] on div "1" at bounding box center [642, 233] width 32 height 25
click at [728, 253] on button "Continue" at bounding box center [729, 249] width 55 height 25
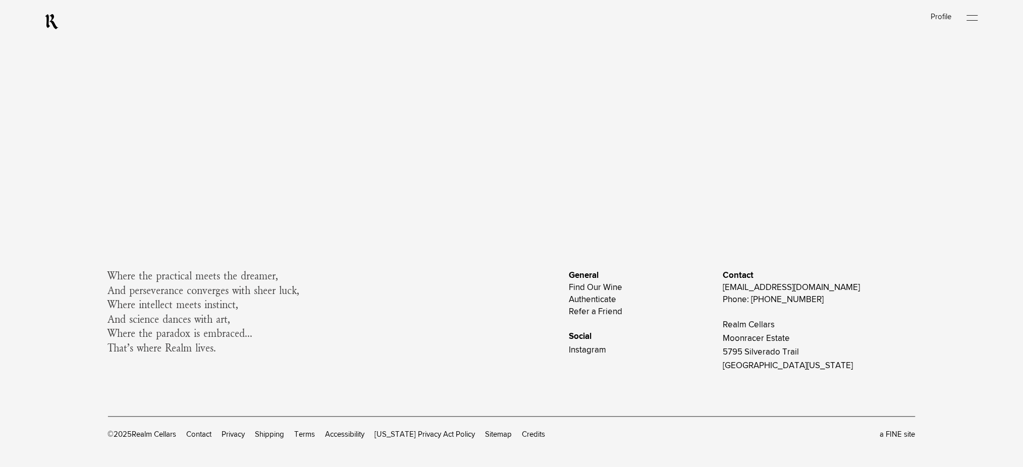
scroll to position [0, 0]
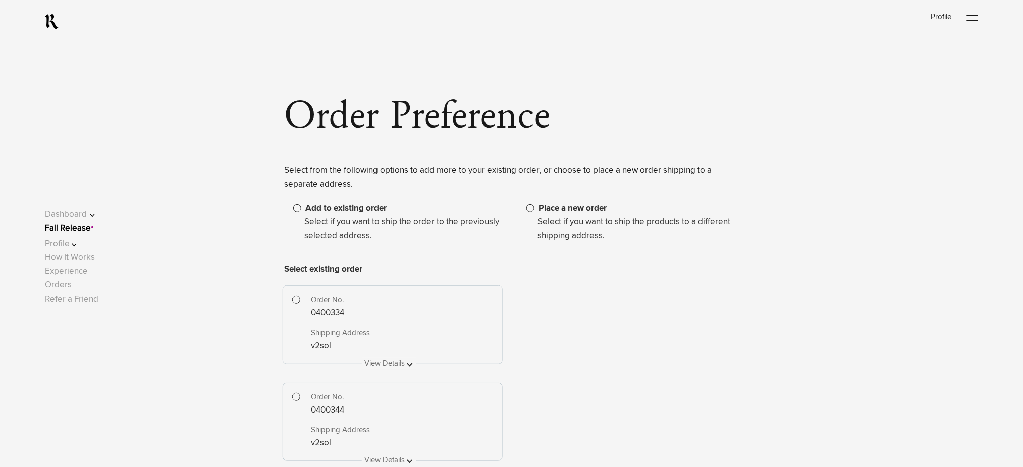
click at [532, 209] on span at bounding box center [531, 208] width 8 height 8
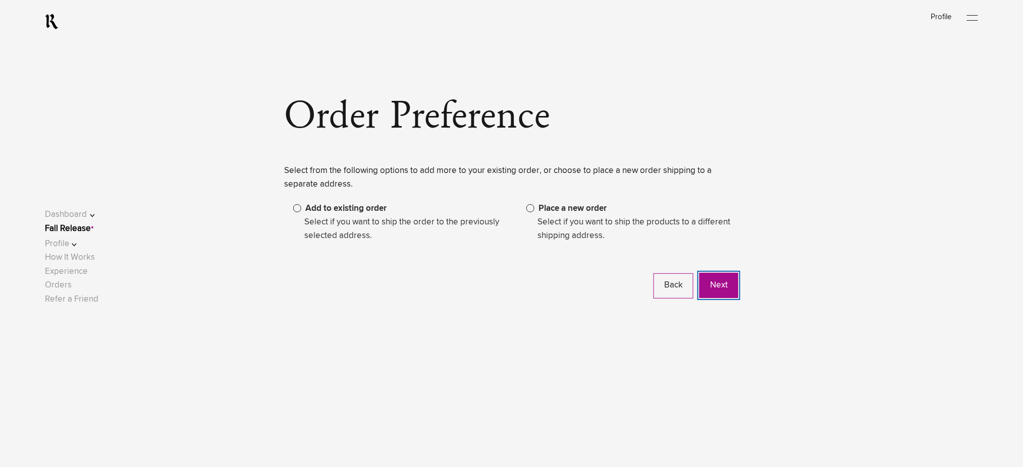
click at [722, 280] on button "Next" at bounding box center [719, 285] width 39 height 25
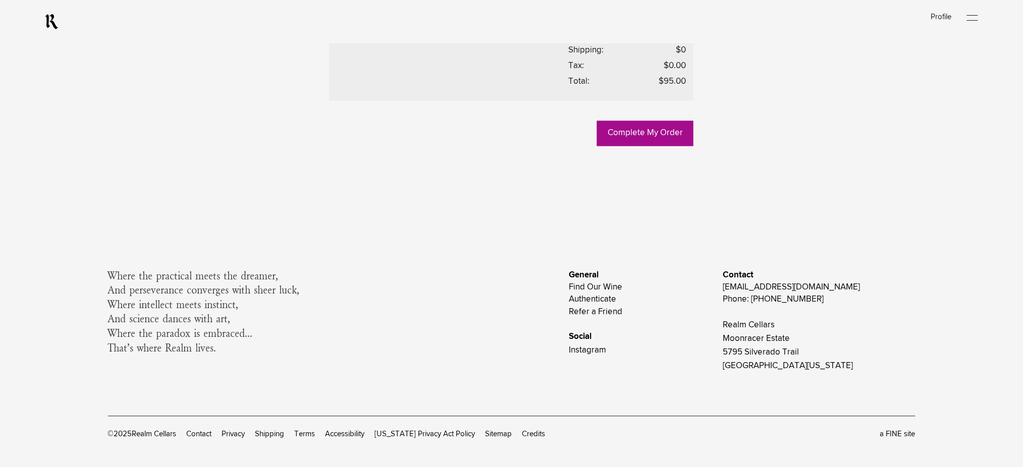
scroll to position [538, 0]
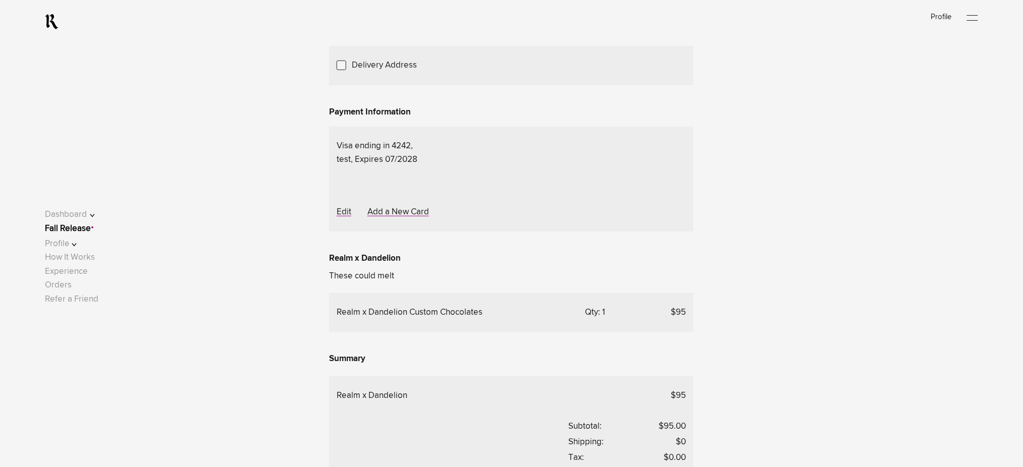
scroll to position [134, 0]
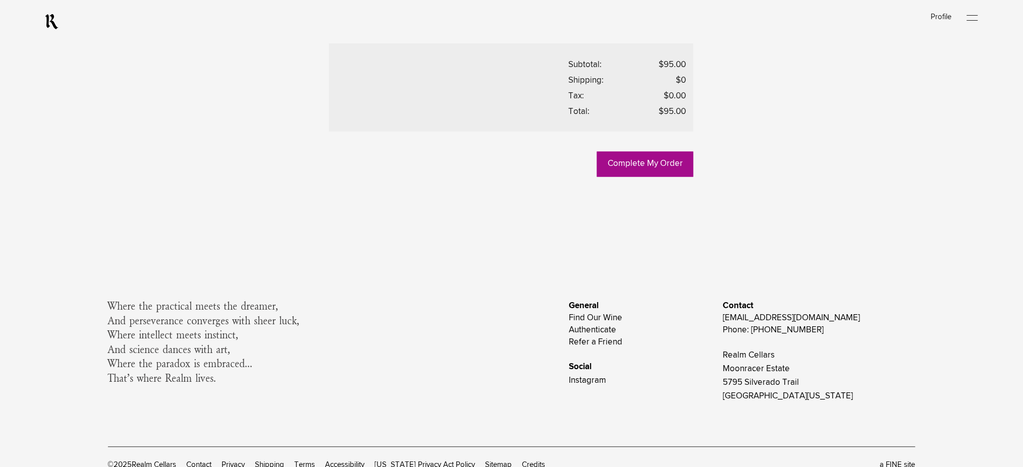
scroll to position [538, 0]
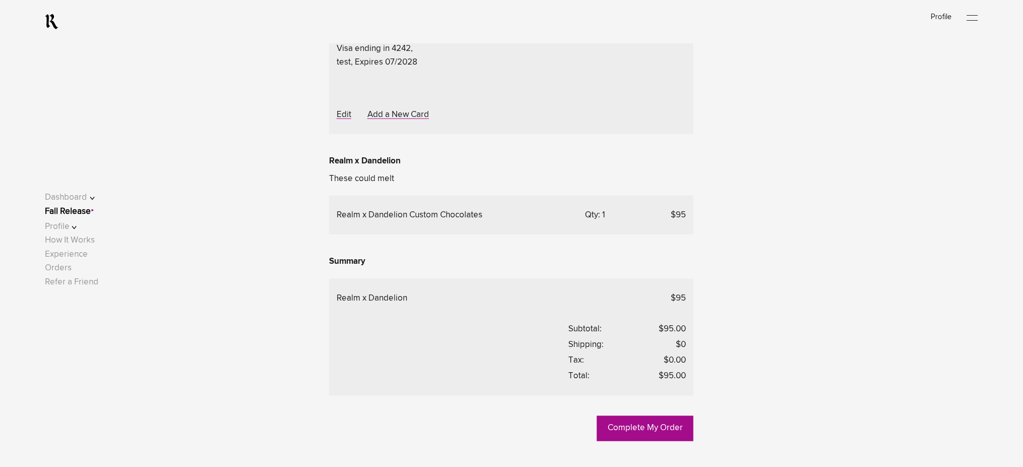
scroll to position [413, 0]
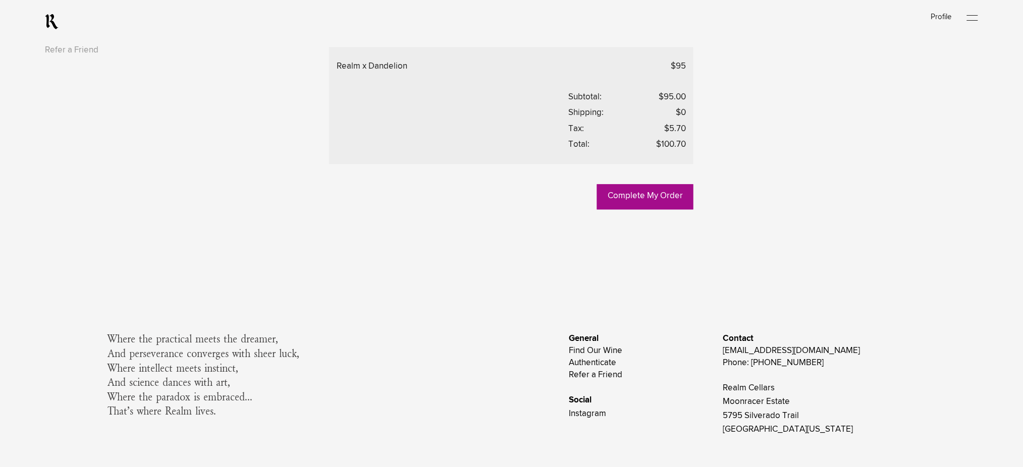
scroll to position [817, 0]
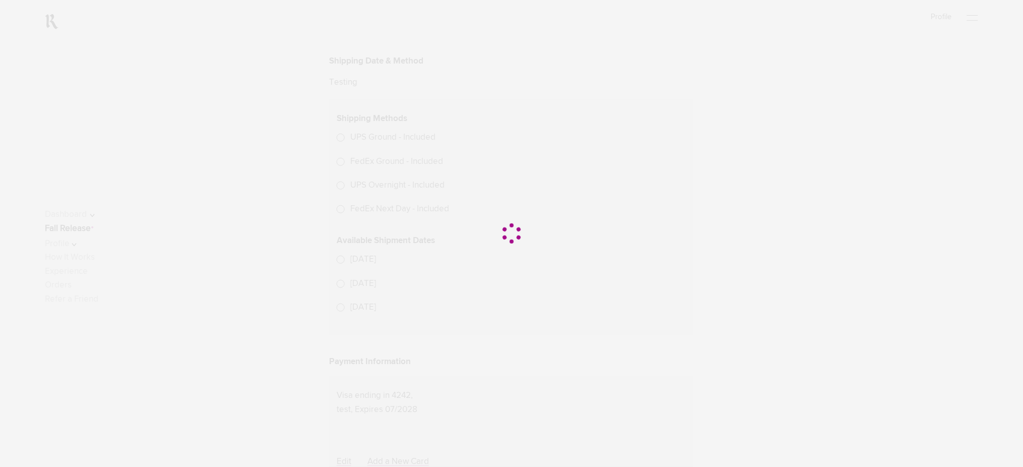
scroll to position [345, 0]
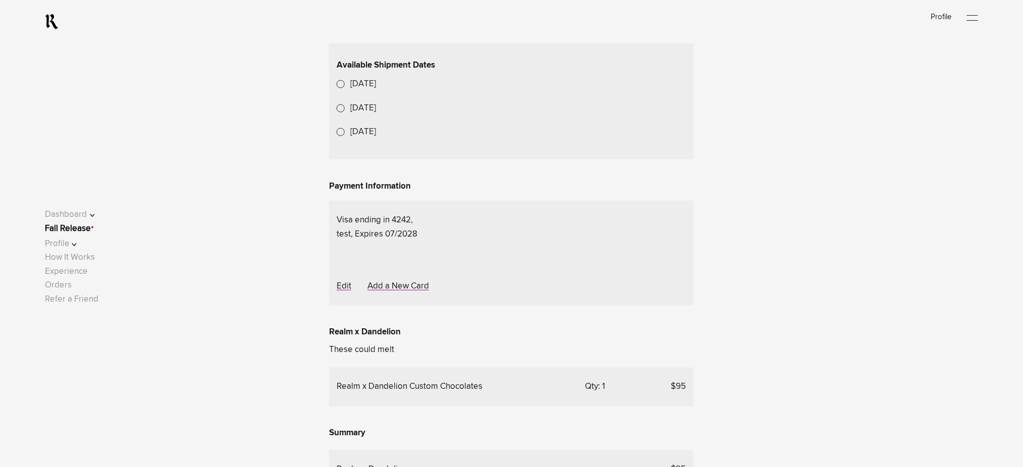
scroll to position [413, 0]
